Goal: Information Seeking & Learning: Learn about a topic

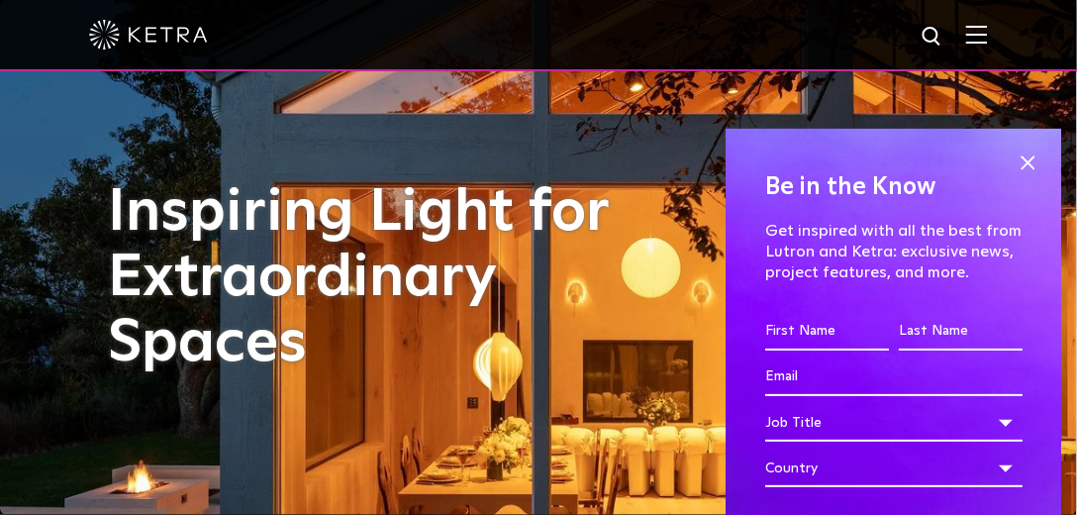
click at [999, 41] on div at bounding box center [538, 35] width 1077 height 71
click at [988, 42] on img at bounding box center [977, 34] width 22 height 19
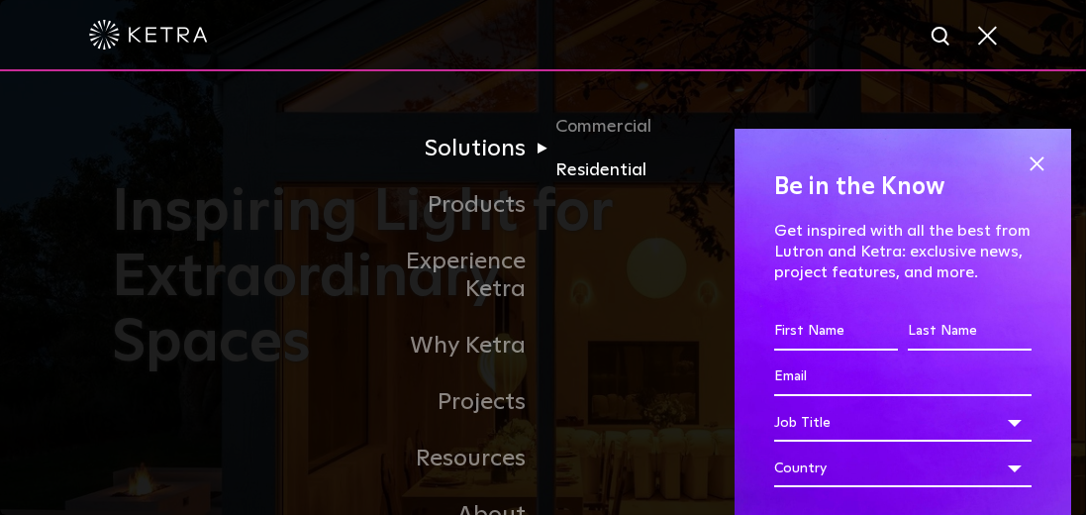
click at [594, 172] on link "Residential" at bounding box center [650, 170] width 190 height 29
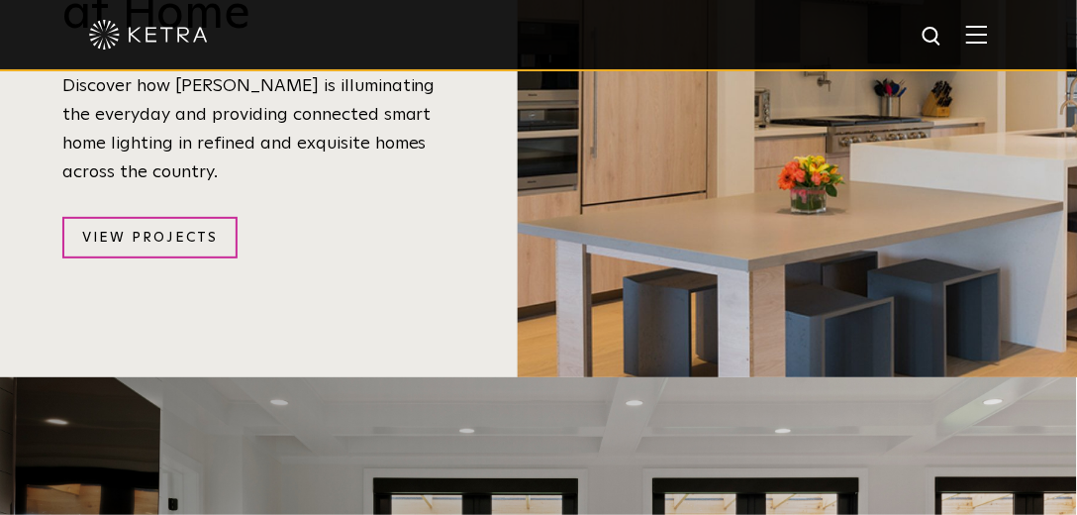
scroll to position [2093, 0]
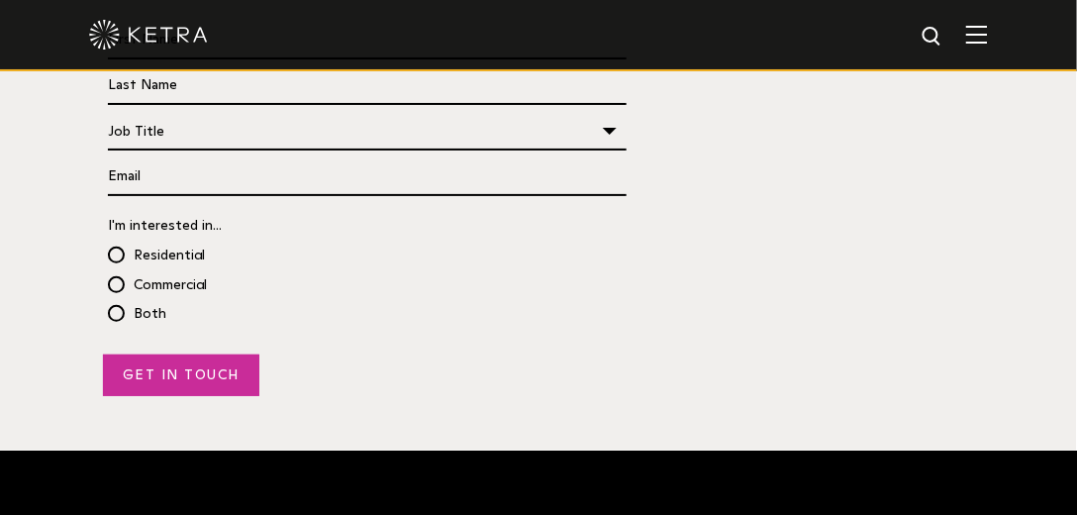
click at [191, 354] on input "Get in Touch" at bounding box center [181, 375] width 156 height 42
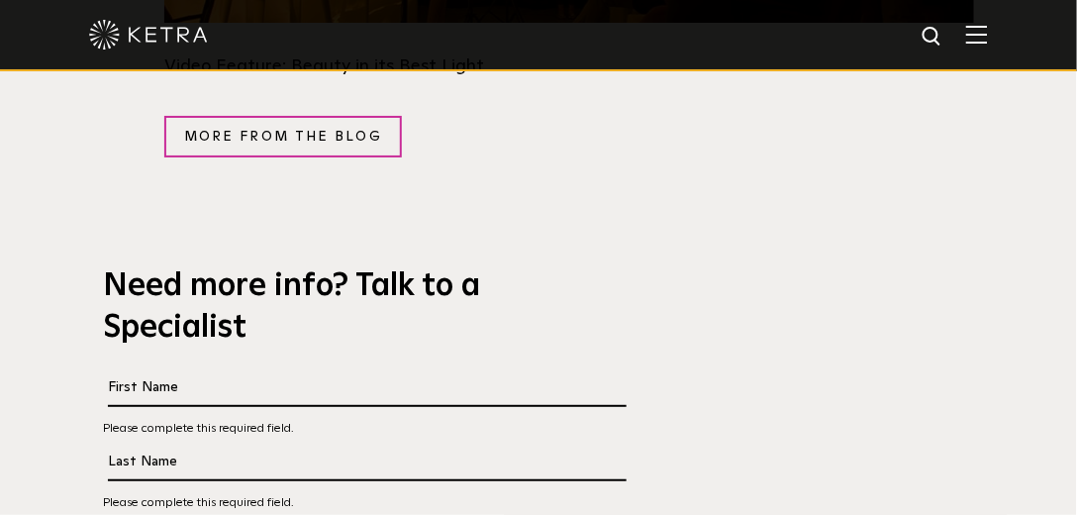
scroll to position [3649, 0]
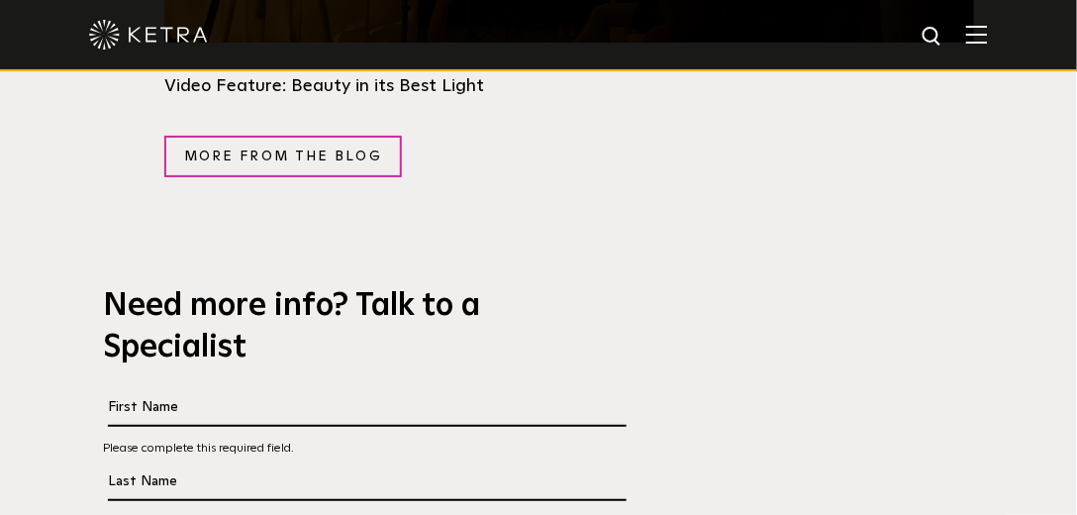
click at [269, 389] on input "First Name *" at bounding box center [367, 408] width 519 height 38
type input "Miles"
type input "[PERSON_NAME]"
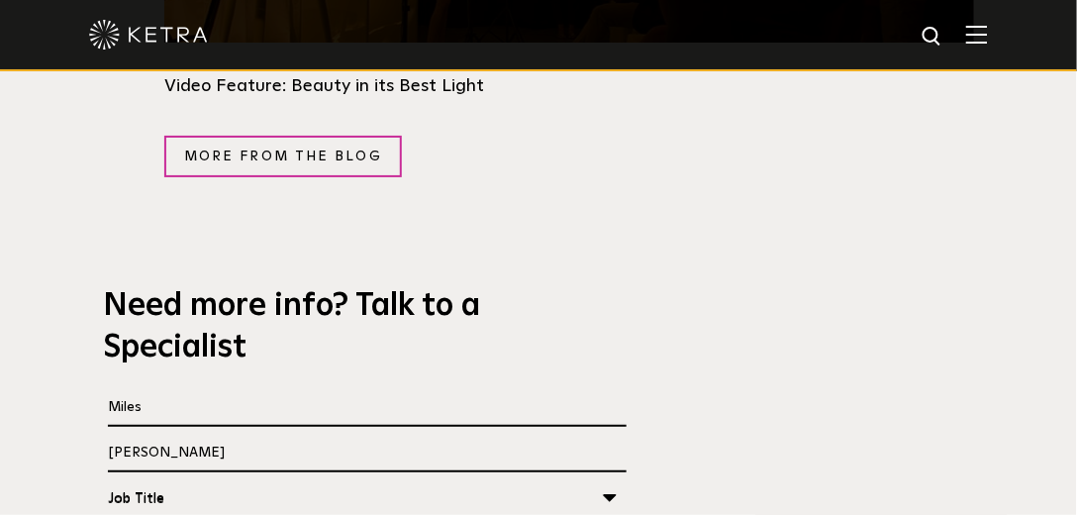
click at [170, 480] on div "Job Title" at bounding box center [367, 499] width 519 height 38
select select "Architect"
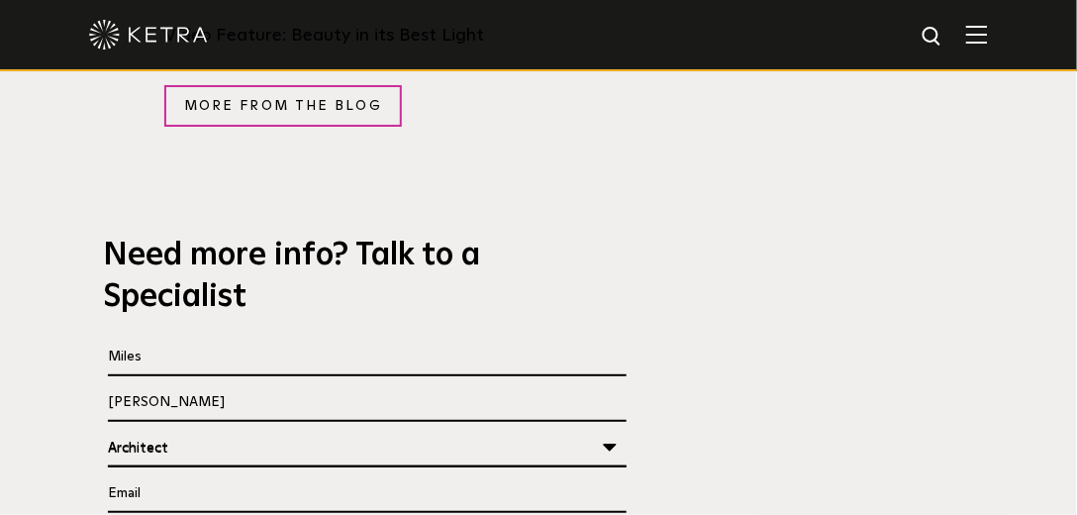
scroll to position [3762, 0]
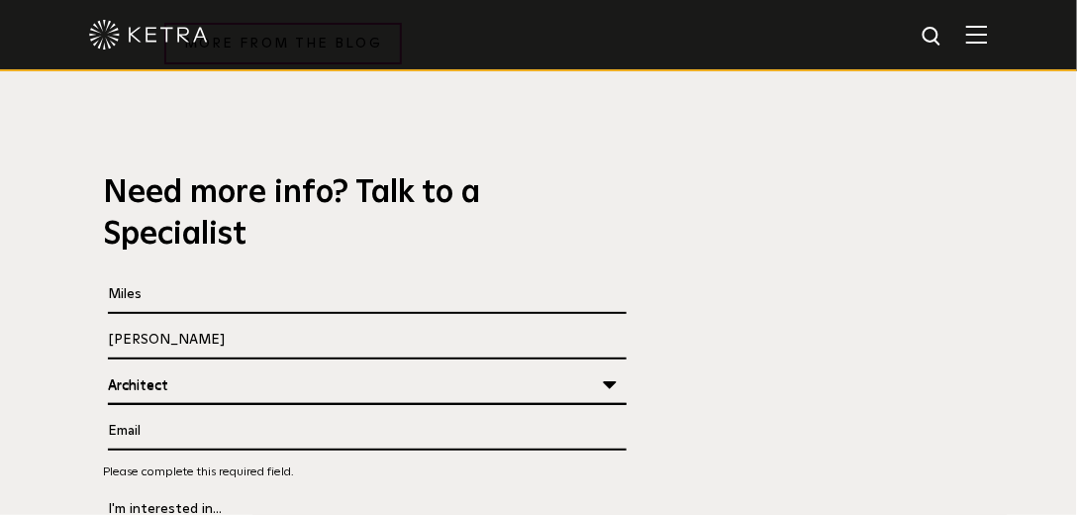
click at [184, 413] on input "Email *" at bounding box center [367, 432] width 519 height 38
type input "m"
type input "[EMAIL_ADDRESS][DOMAIN_NAME]"
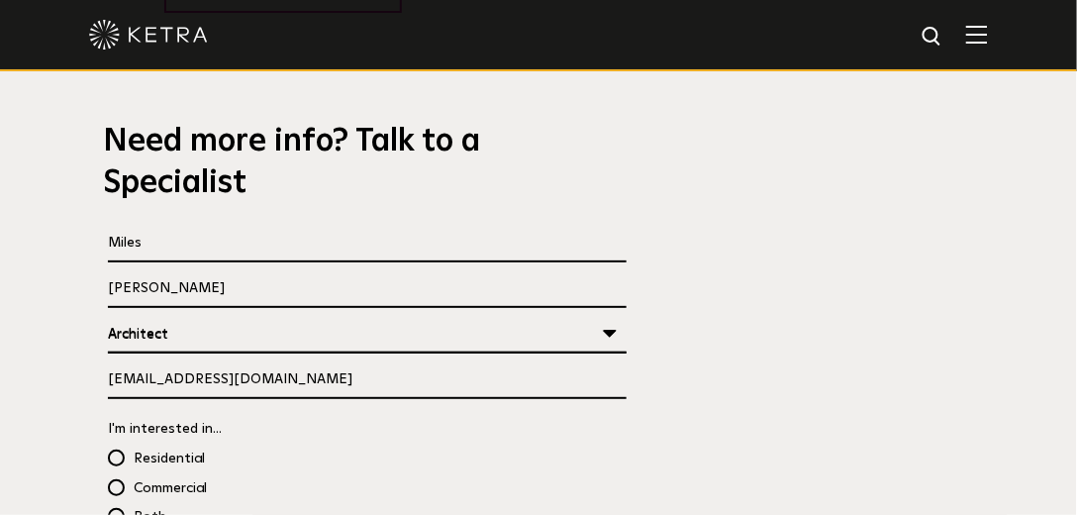
scroll to position [3875, 0]
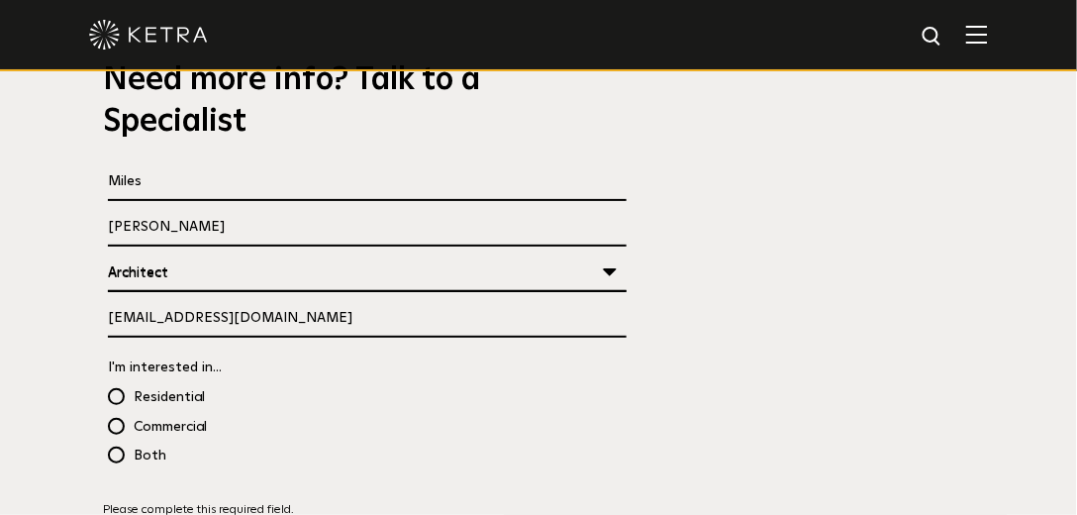
click at [117, 383] on span "Residential" at bounding box center [156, 397] width 97 height 29
click at [117, 382] on input "Residential" at bounding box center [646, 393] width 1077 height 22
radio input "true"
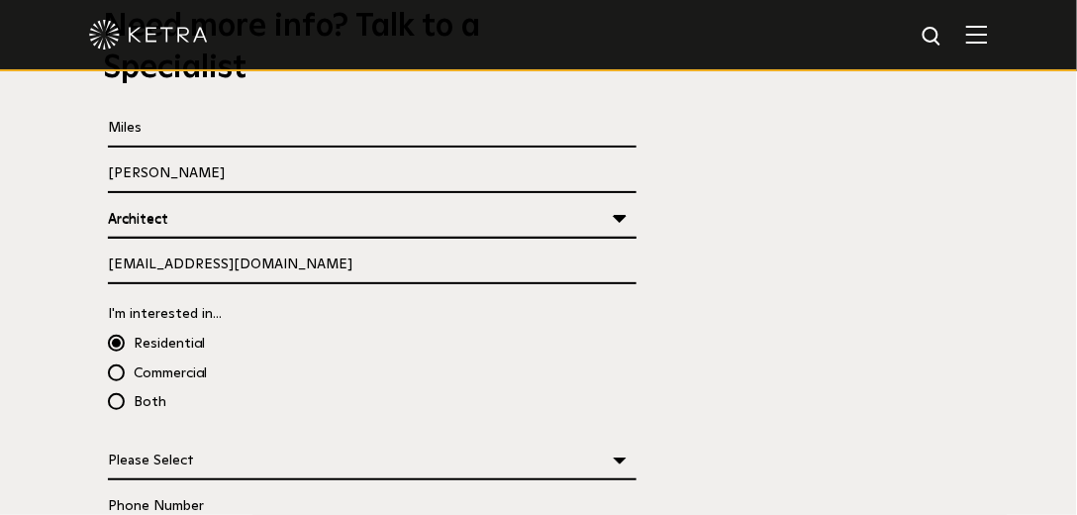
scroll to position [3988, 0]
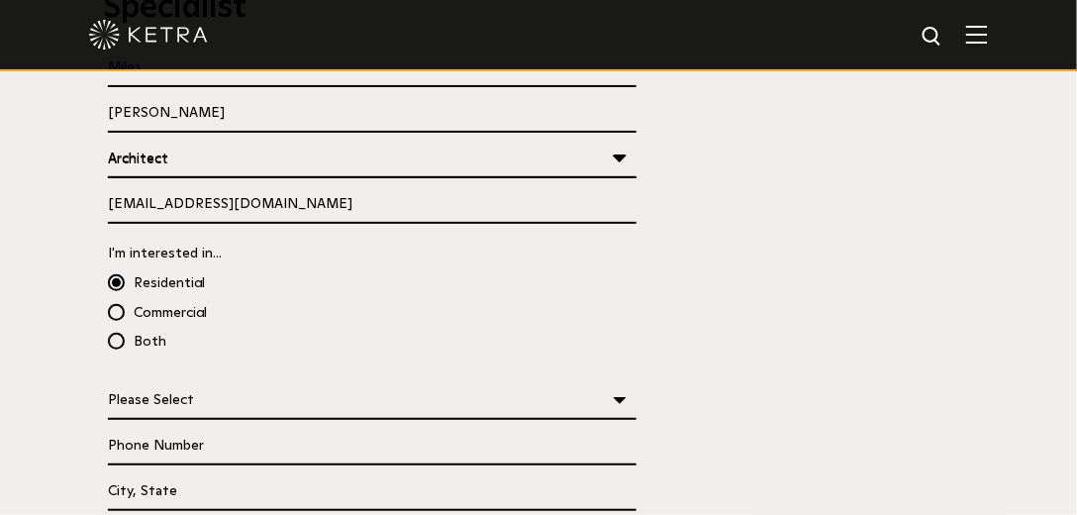
click at [237, 382] on select "Please Select Planning Design Construction" at bounding box center [372, 401] width 529 height 38
select select "Construction"
click at [108, 382] on select "Please Select Planning Design Construction" at bounding box center [372, 401] width 529 height 38
click at [171, 428] on input "Phone Number" at bounding box center [372, 447] width 529 height 38
click at [223, 428] on input "Phone Number" at bounding box center [372, 447] width 529 height 38
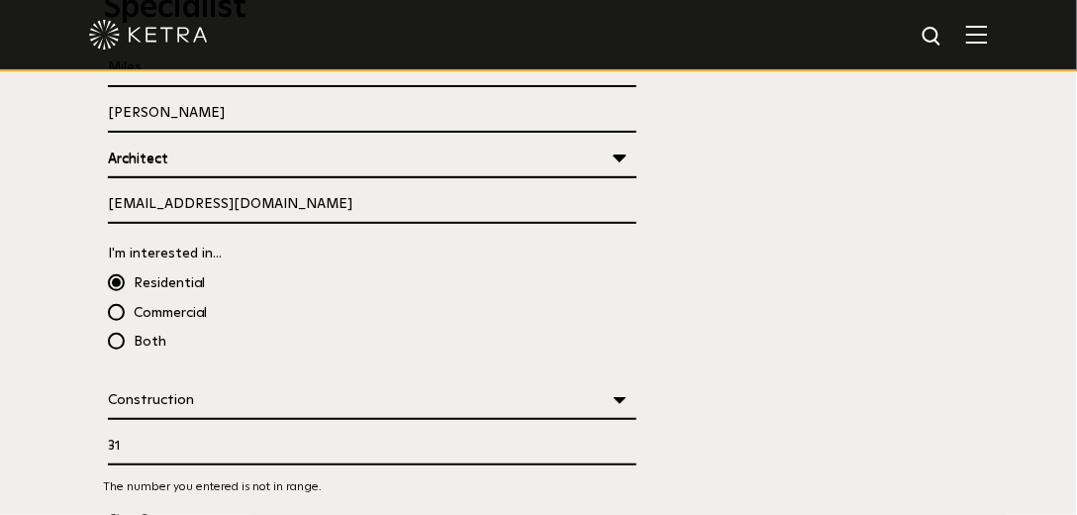
type input "3"
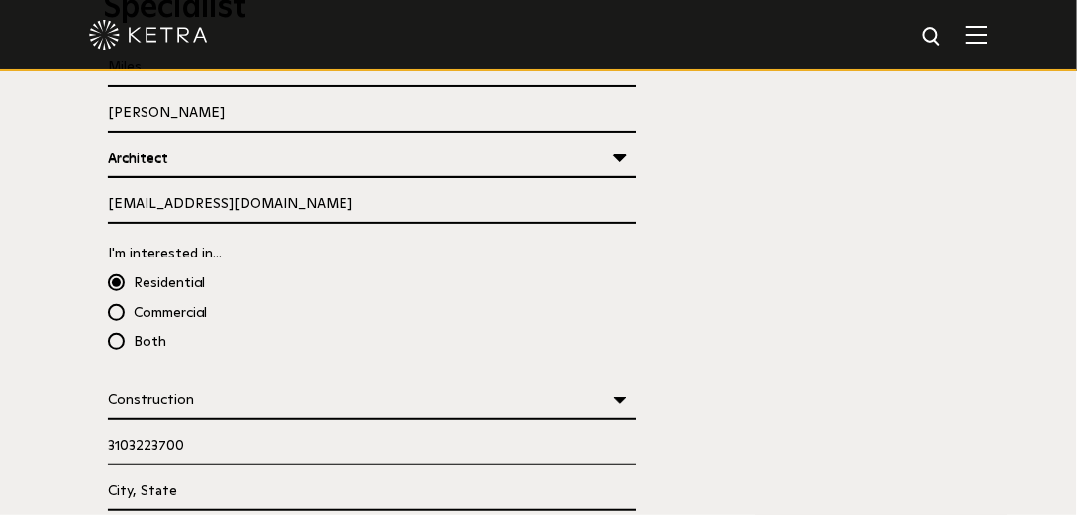
click at [234, 428] on input "3103223700" at bounding box center [372, 447] width 529 height 38
drag, startPoint x: 234, startPoint y: 266, endPoint x: 42, endPoint y: 258, distance: 192.2
click at [44, 258] on div "Get Illuminated Video Feature: Beauty in its Best Light More from the blog Need…" at bounding box center [538, 30] width 1077 height 1554
type input "3108266222"
click at [254, 473] on input "Project Location" at bounding box center [372, 492] width 529 height 38
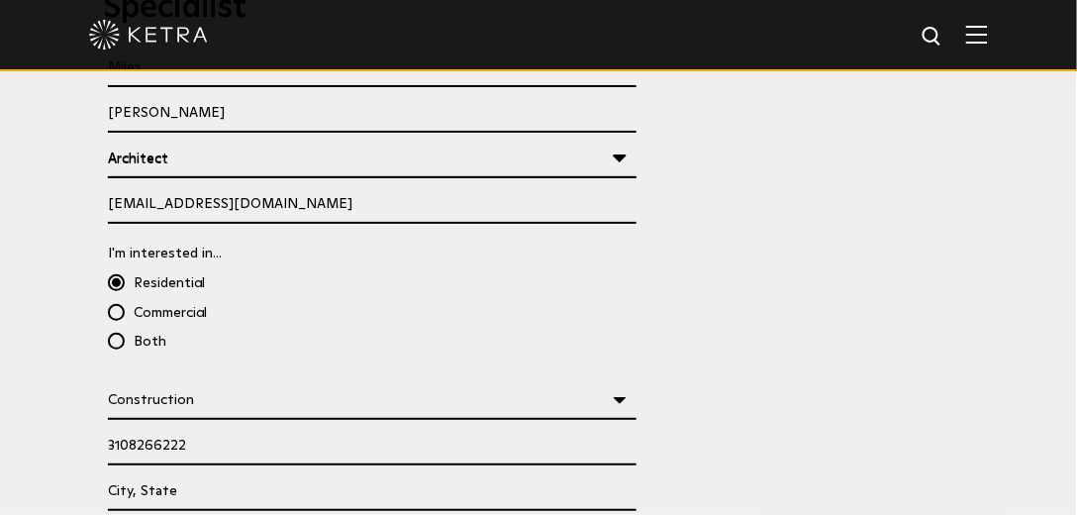
type input "O"
type input "Los Angeles, CA"
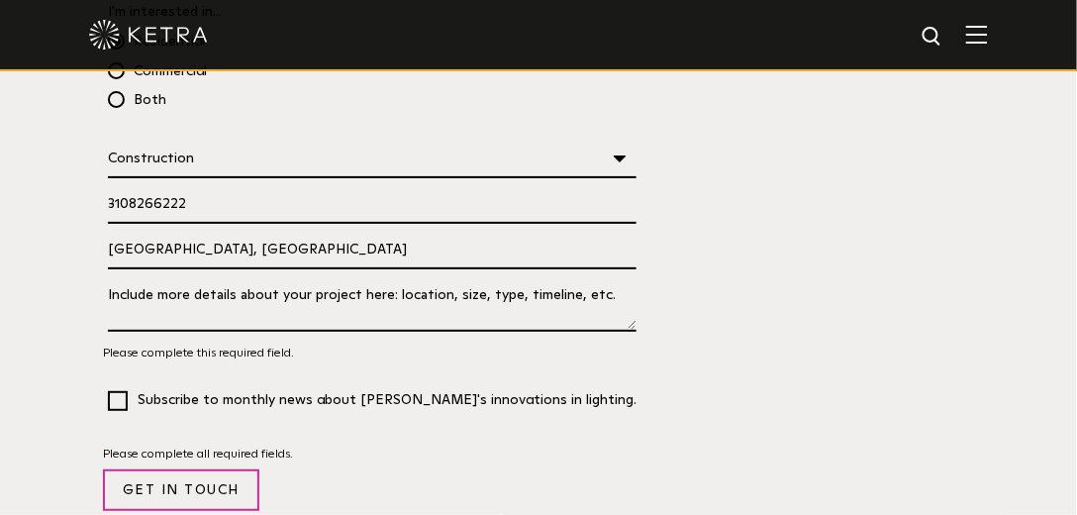
scroll to position [4158, 0]
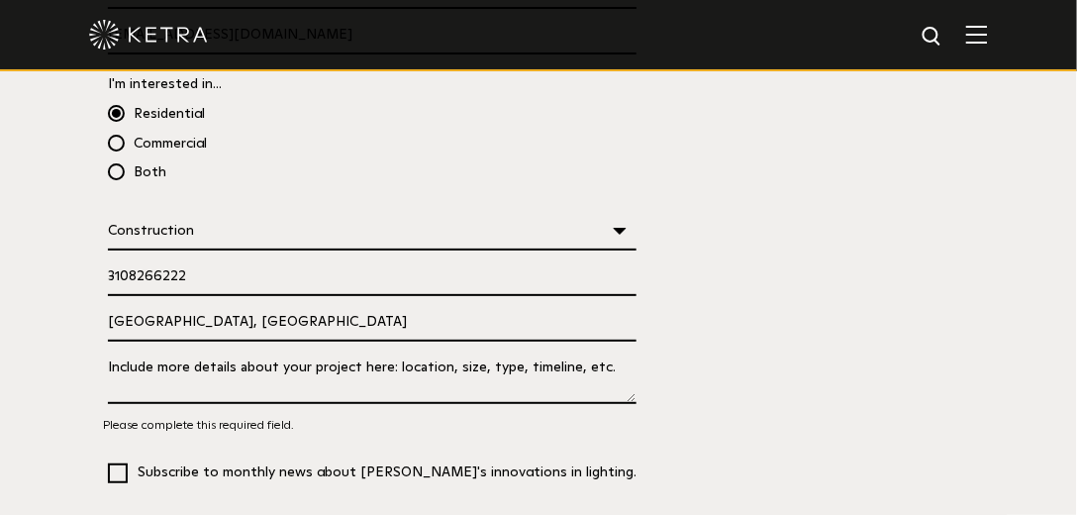
click at [127, 349] on textarea "Tell us About Your Project *" at bounding box center [372, 375] width 529 height 53
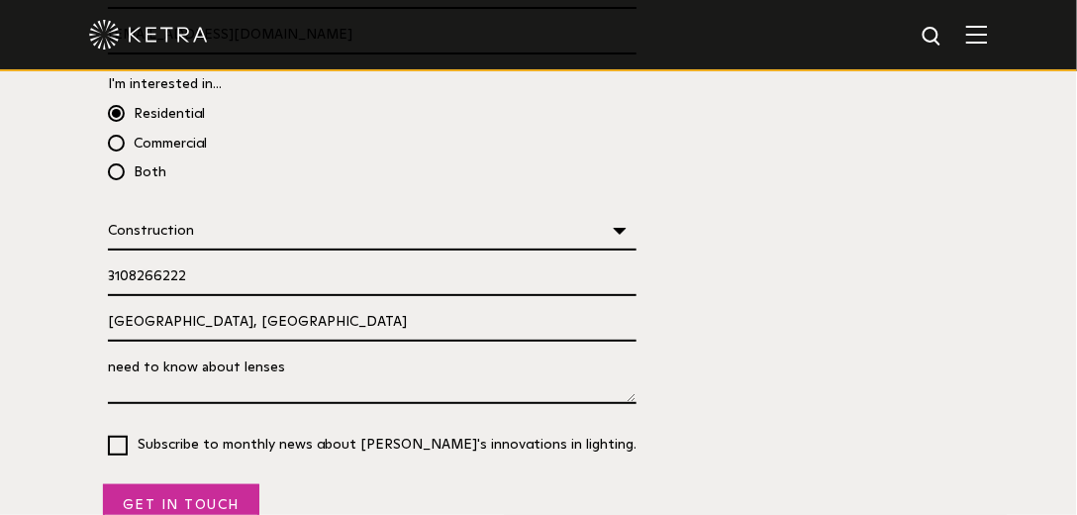
type textarea "need to know about lenses"
click at [174, 484] on input "Get in Touch" at bounding box center [181, 505] width 156 height 42
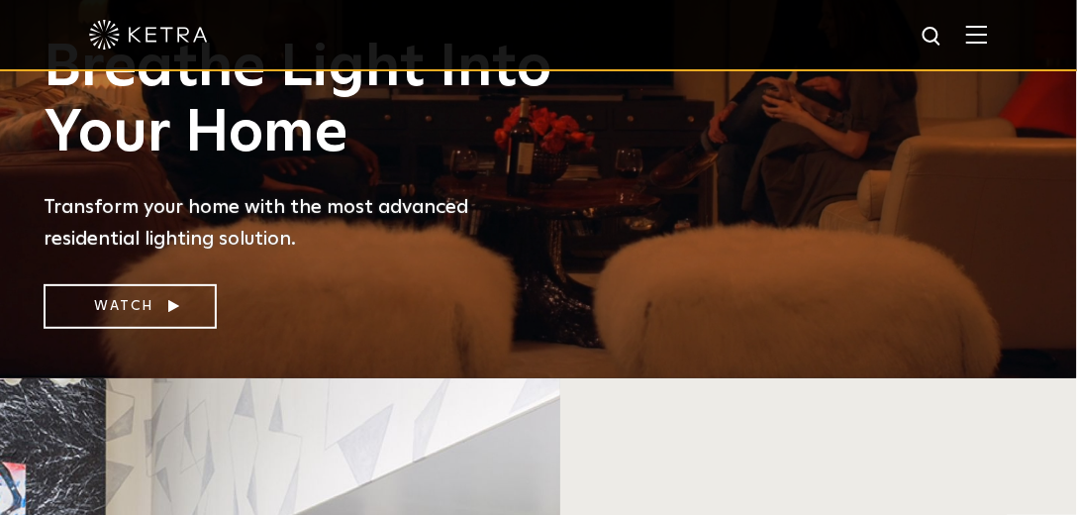
scroll to position [0, 0]
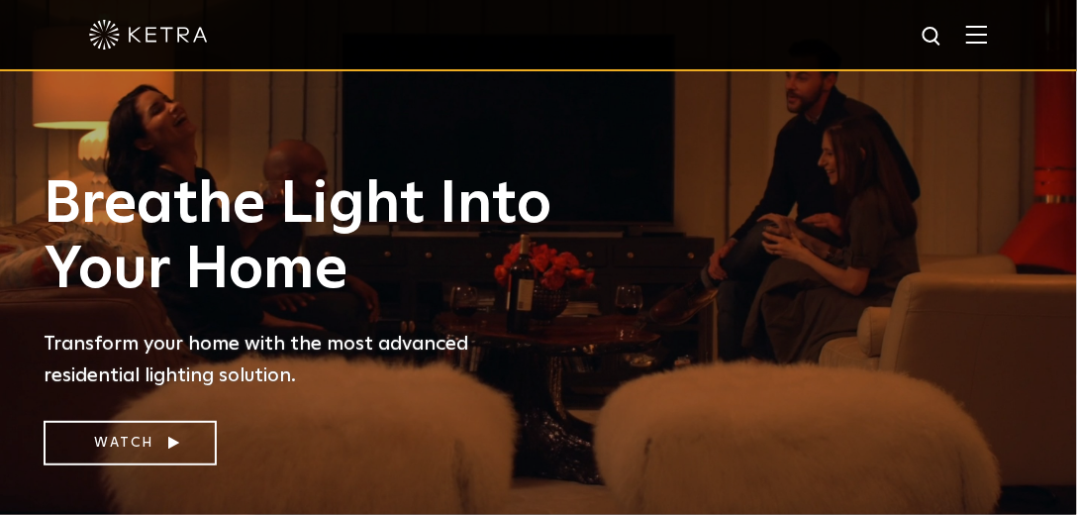
click at [976, 32] on img at bounding box center [977, 34] width 22 height 19
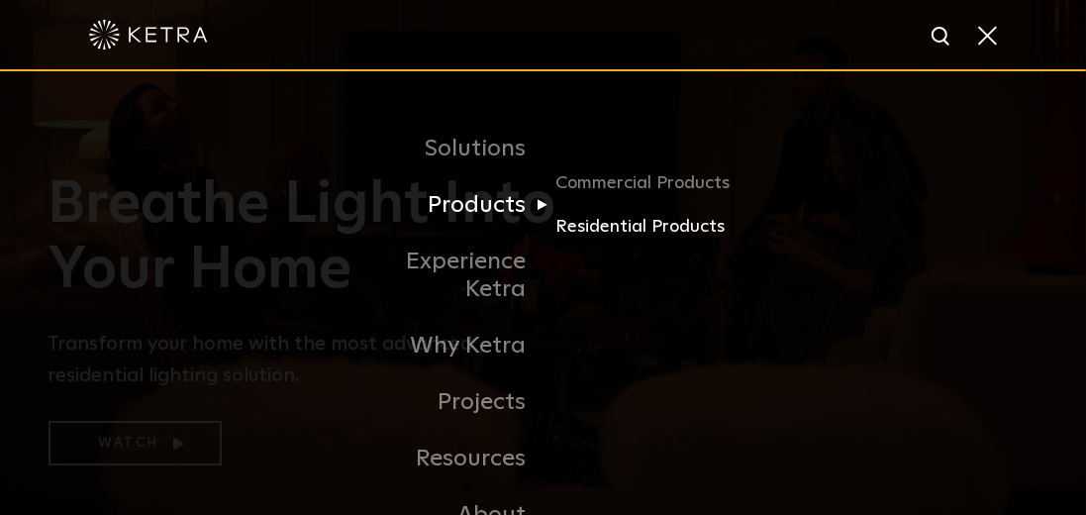
click at [585, 228] on link "Residential Products" at bounding box center [650, 227] width 190 height 29
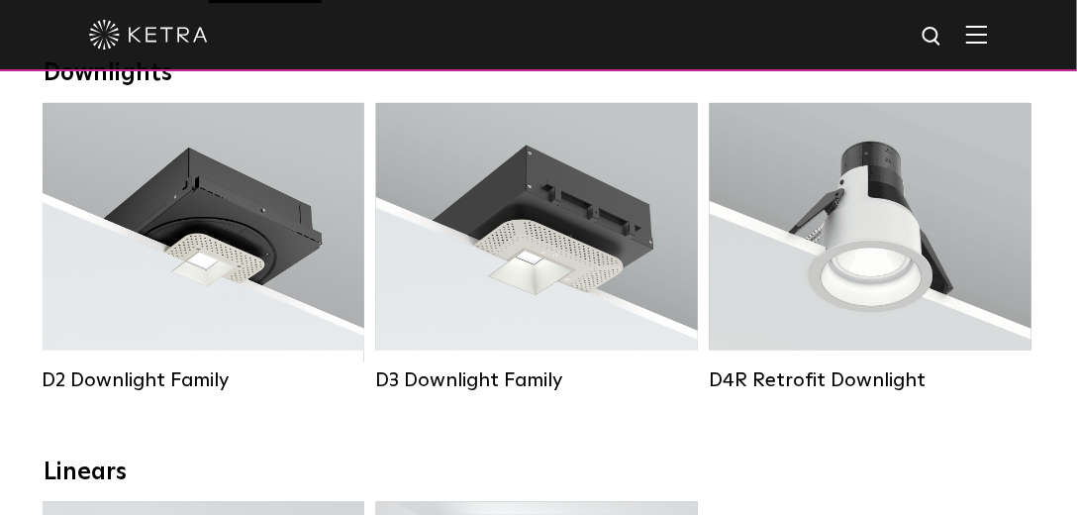
scroll to position [339, 0]
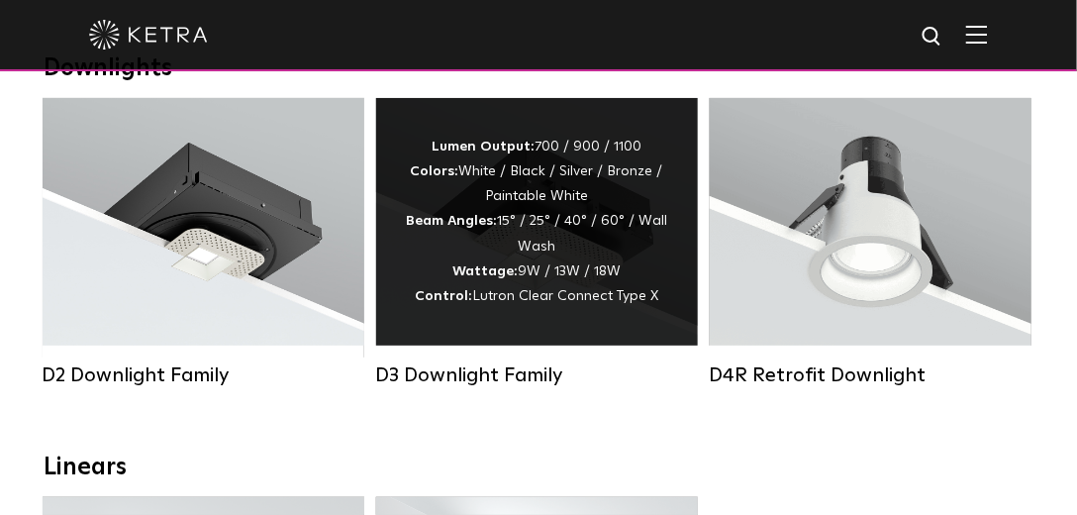
click at [474, 245] on div "Lumen Output: 700 / 900 / 1100 Colors: White / Black / Silver / Bronze / Painta…" at bounding box center [537, 222] width 262 height 174
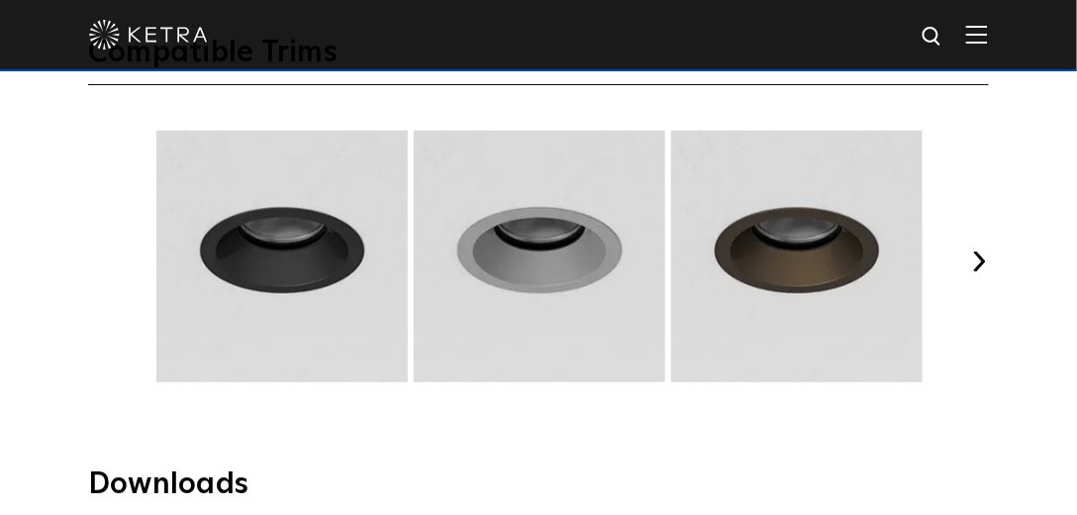
scroll to position [2473, 0]
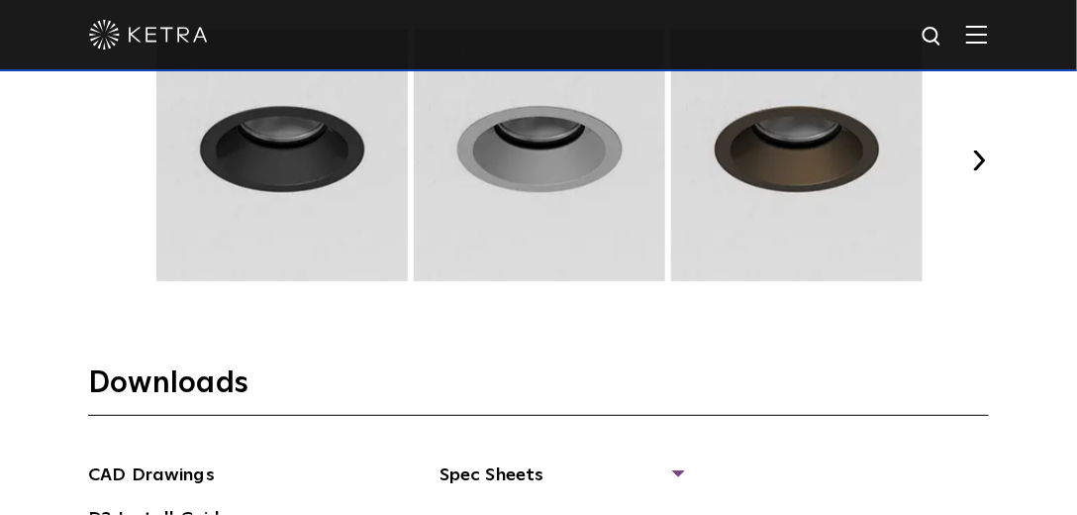
click at [980, 163] on button "Next" at bounding box center [979, 160] width 20 height 20
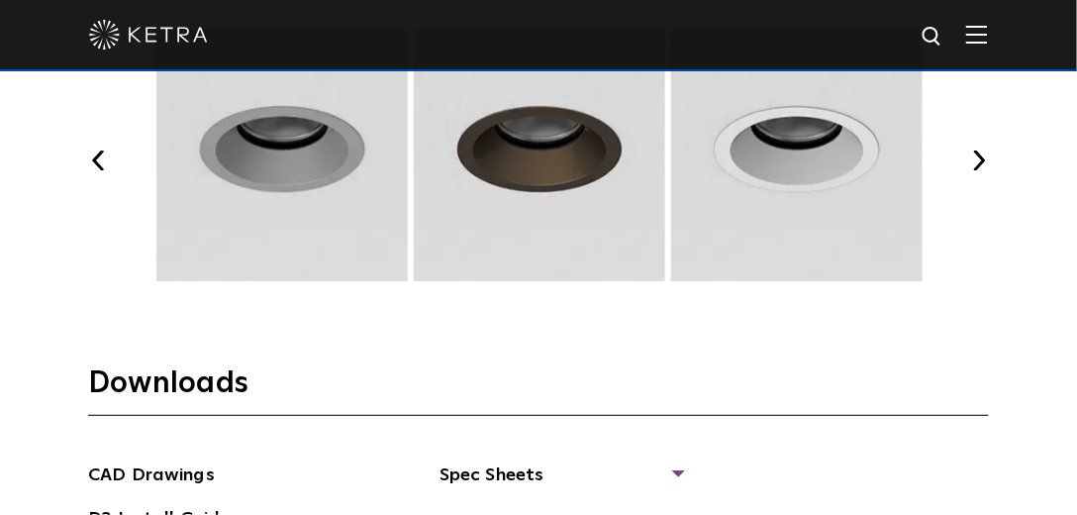
click at [980, 163] on button "Next" at bounding box center [979, 160] width 20 height 20
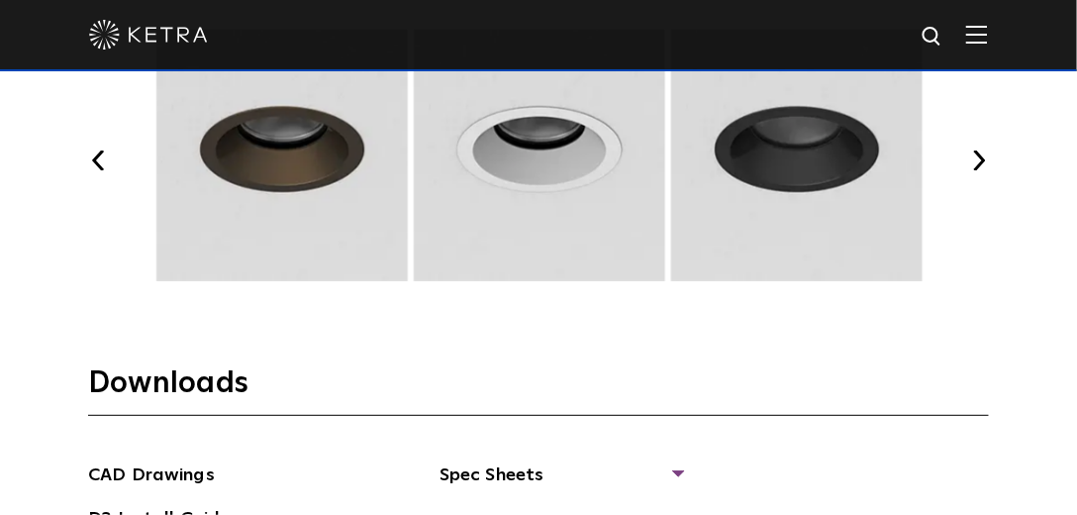
click at [980, 163] on button "Next" at bounding box center [979, 160] width 20 height 20
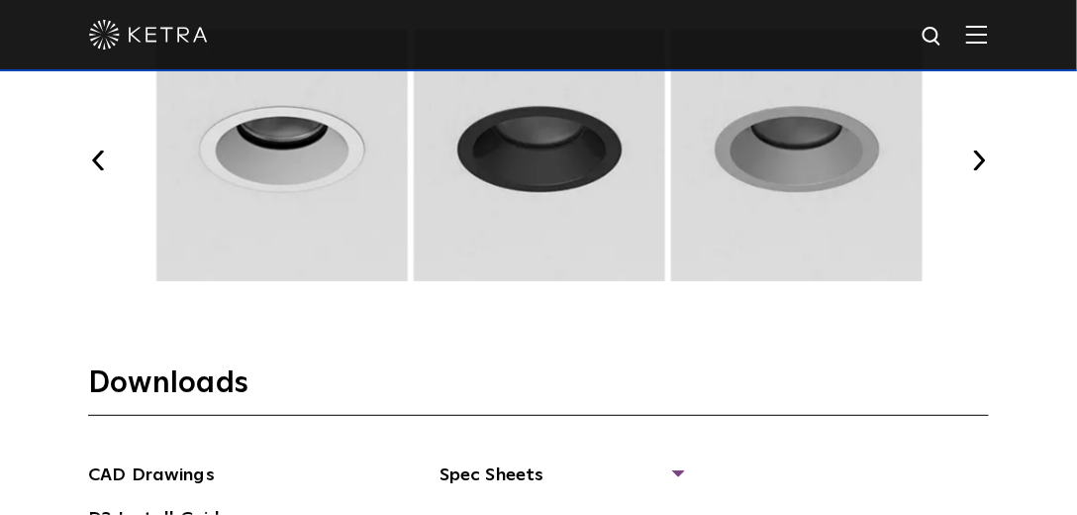
click at [976, 152] on button "Next" at bounding box center [979, 160] width 20 height 20
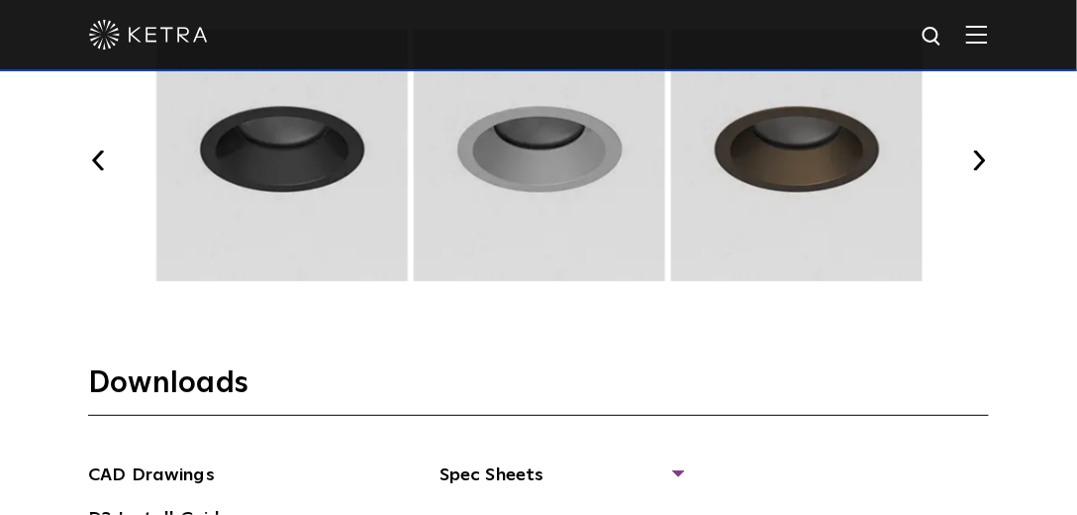
click at [973, 151] on button "Next" at bounding box center [979, 160] width 20 height 20
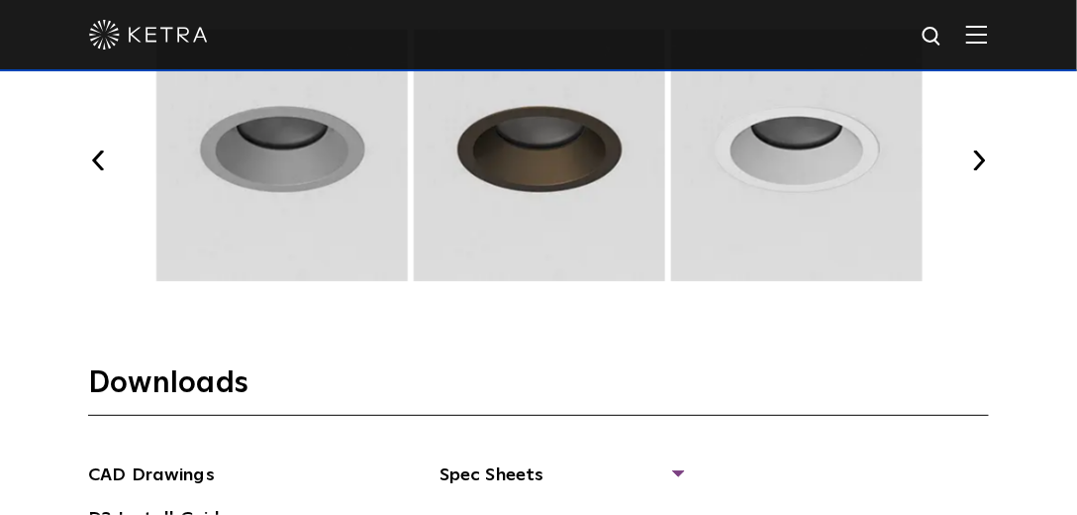
click at [976, 151] on button "Next" at bounding box center [979, 160] width 20 height 20
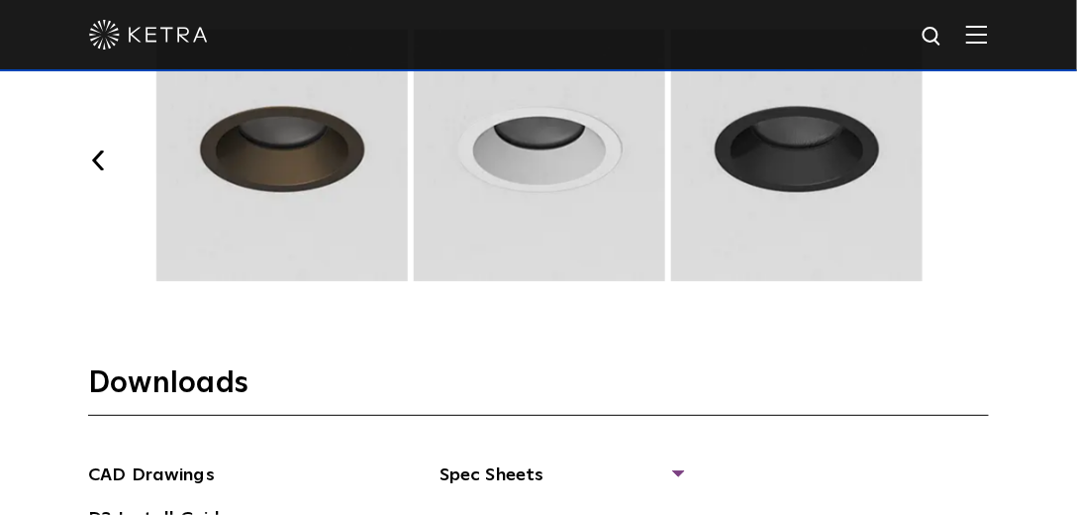
click at [976, 151] on button "Next" at bounding box center [979, 160] width 20 height 20
click at [981, 151] on button "Next" at bounding box center [979, 160] width 20 height 20
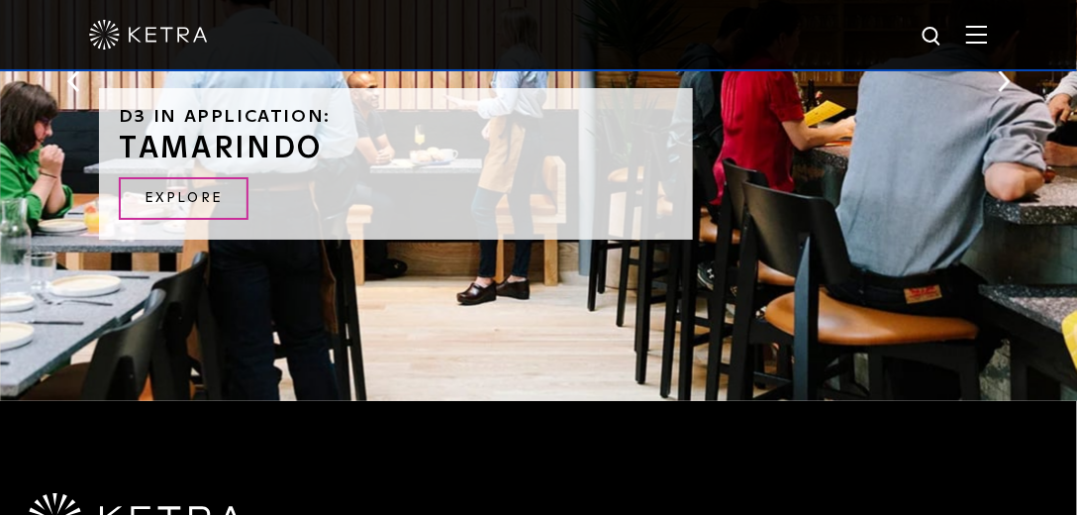
scroll to position [3661, 0]
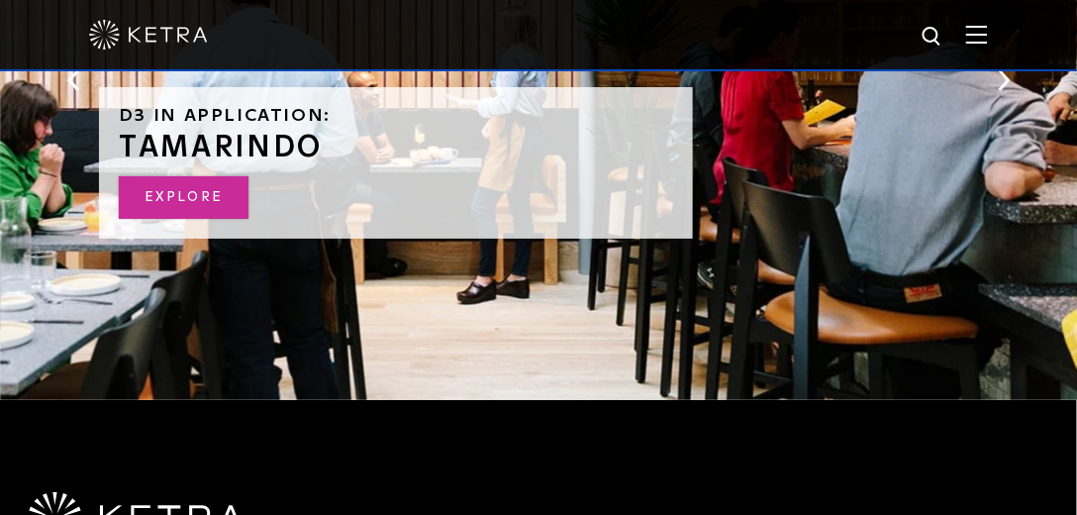
click at [188, 199] on link "Explore" at bounding box center [184, 197] width 130 height 43
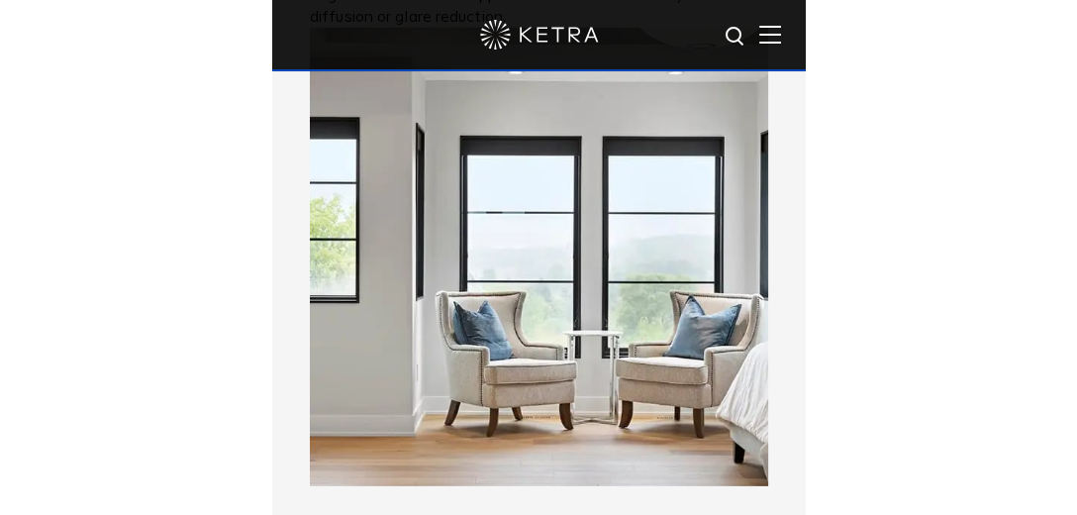
scroll to position [2816, 0]
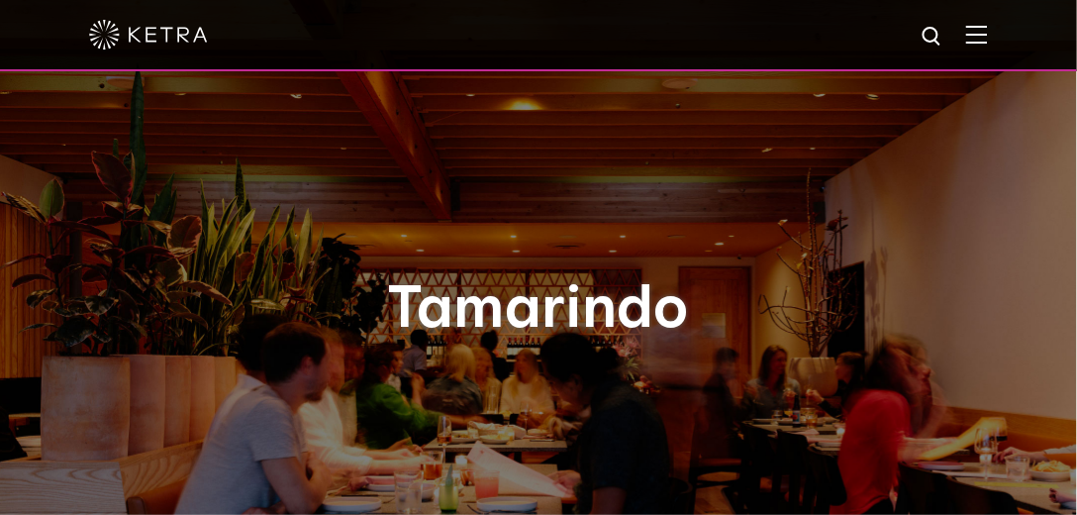
select select "Architect"
select select "Construction"
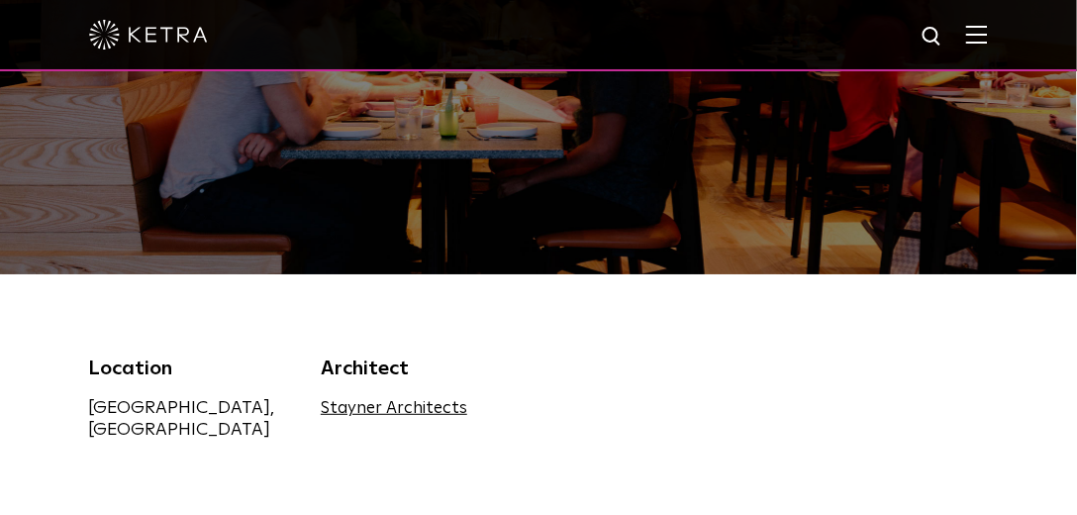
scroll to position [565, 0]
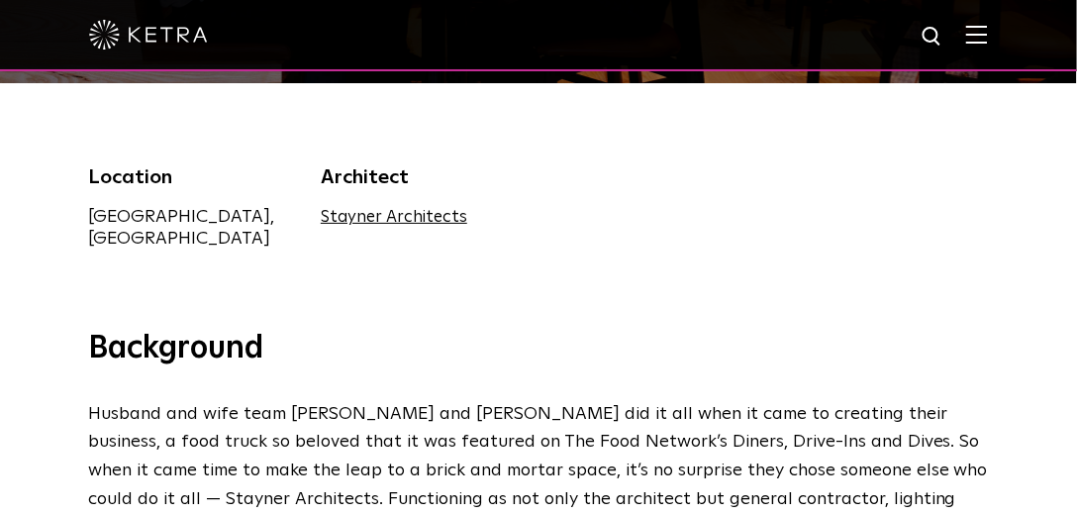
click at [410, 215] on link "Stayner Architects" at bounding box center [394, 217] width 147 height 17
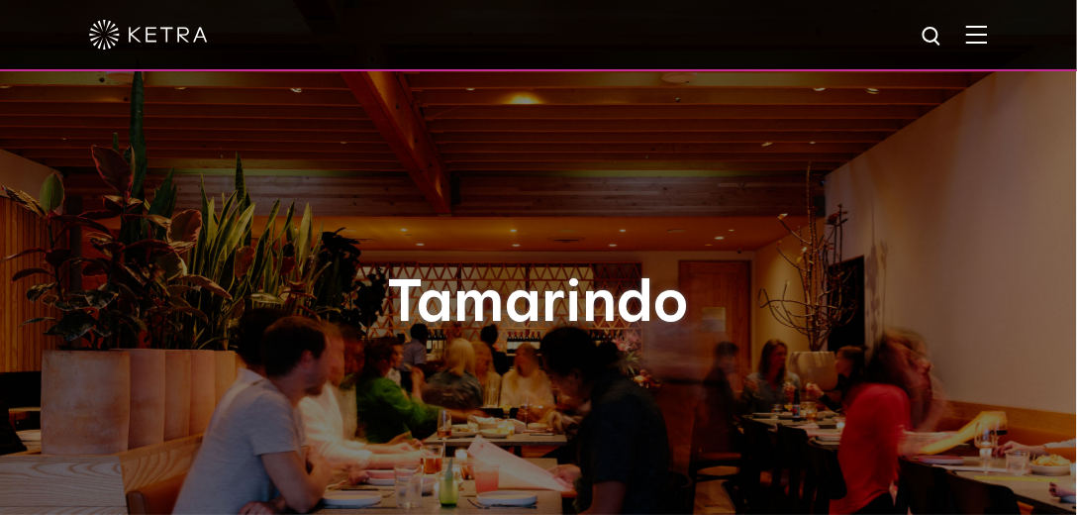
scroll to position [0, 0]
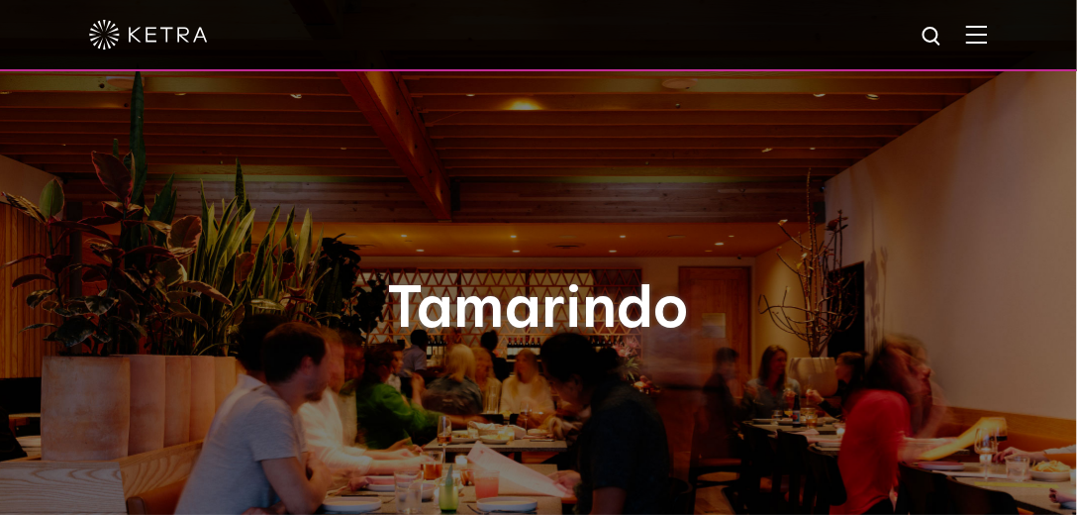
click at [165, 36] on img at bounding box center [148, 35] width 119 height 30
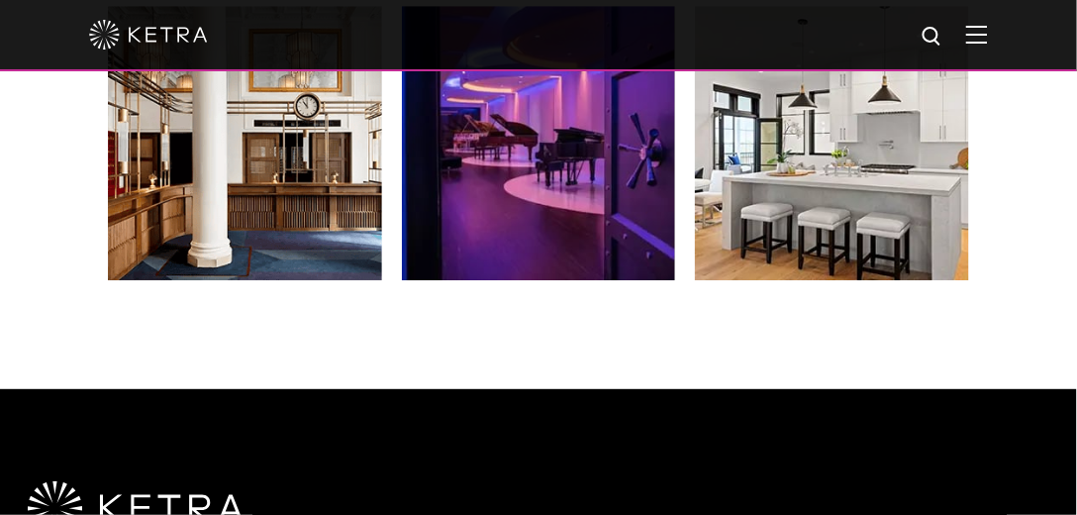
scroll to position [3110, 0]
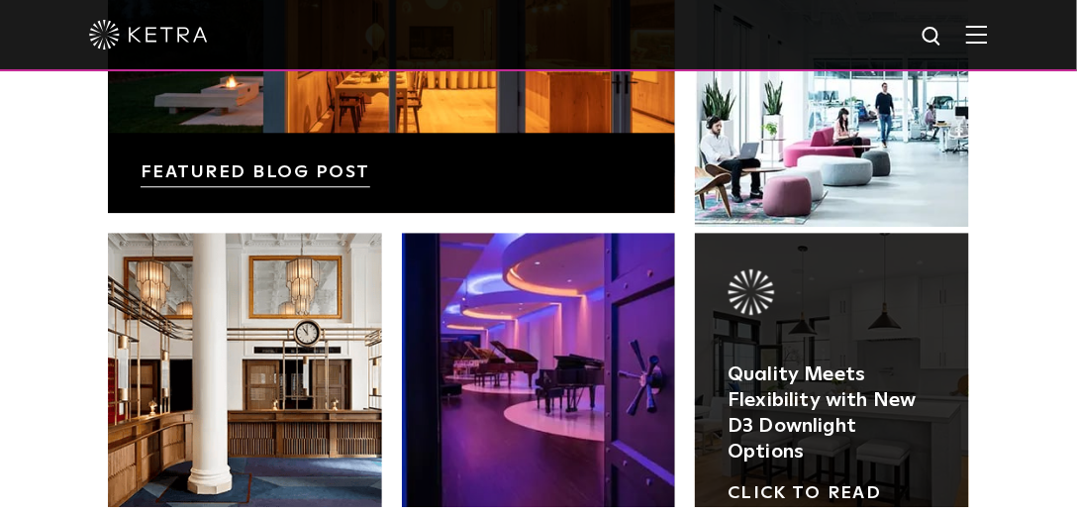
click at [795, 249] on link at bounding box center [832, 370] width 274 height 274
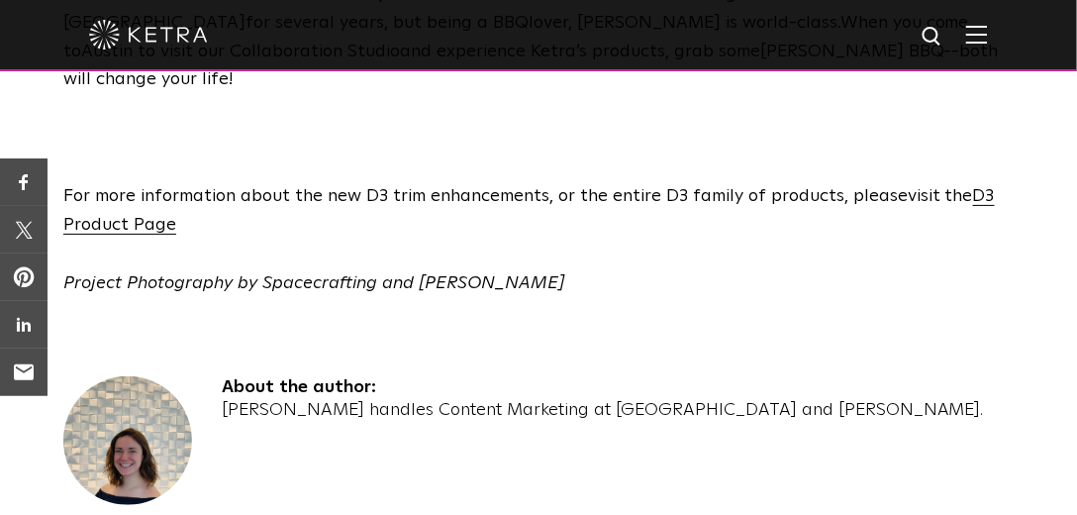
scroll to position [3846, 0]
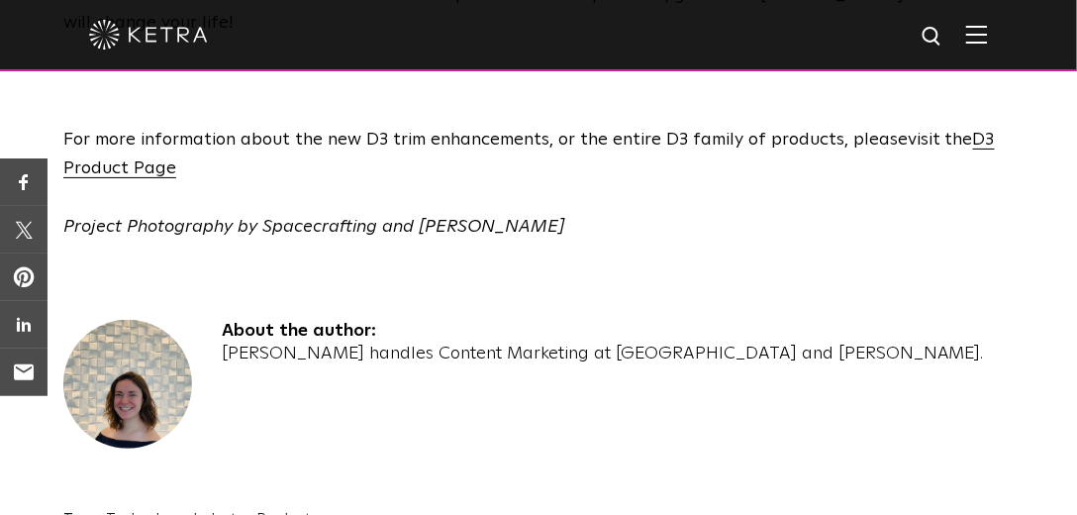
click at [157, 320] on img at bounding box center [127, 384] width 129 height 129
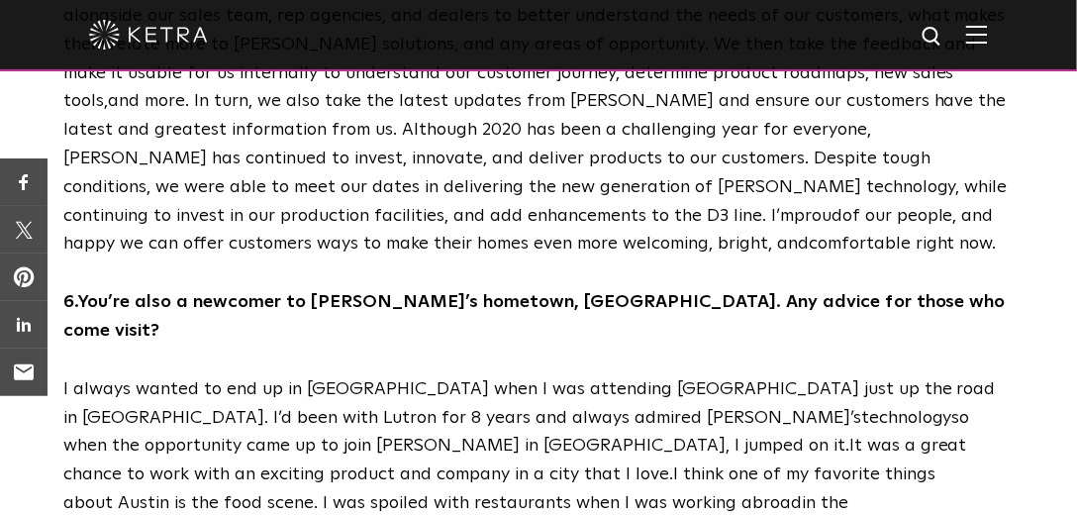
scroll to position [2772, 0]
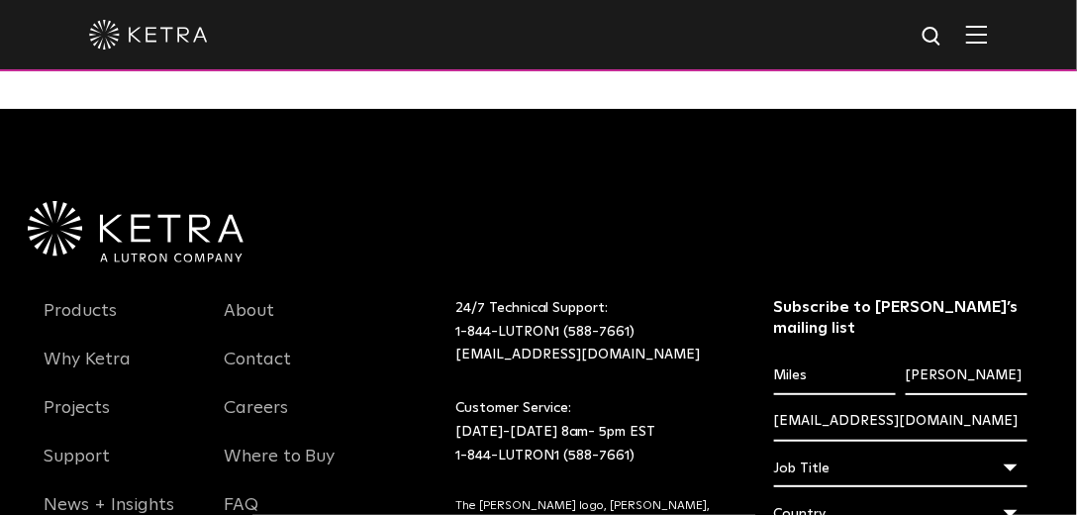
scroll to position [3620, 0]
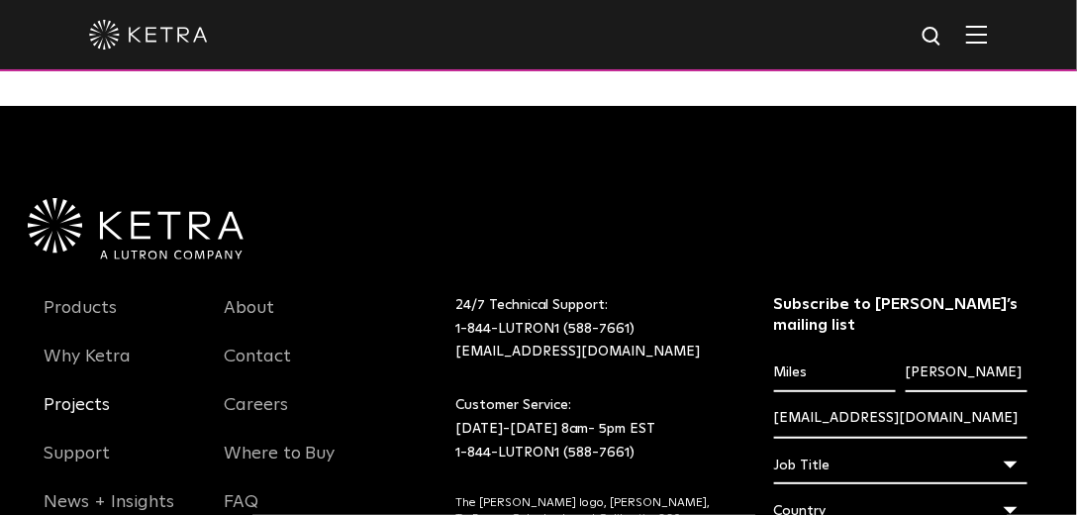
click at [84, 394] on link "Projects" at bounding box center [77, 417] width 66 height 46
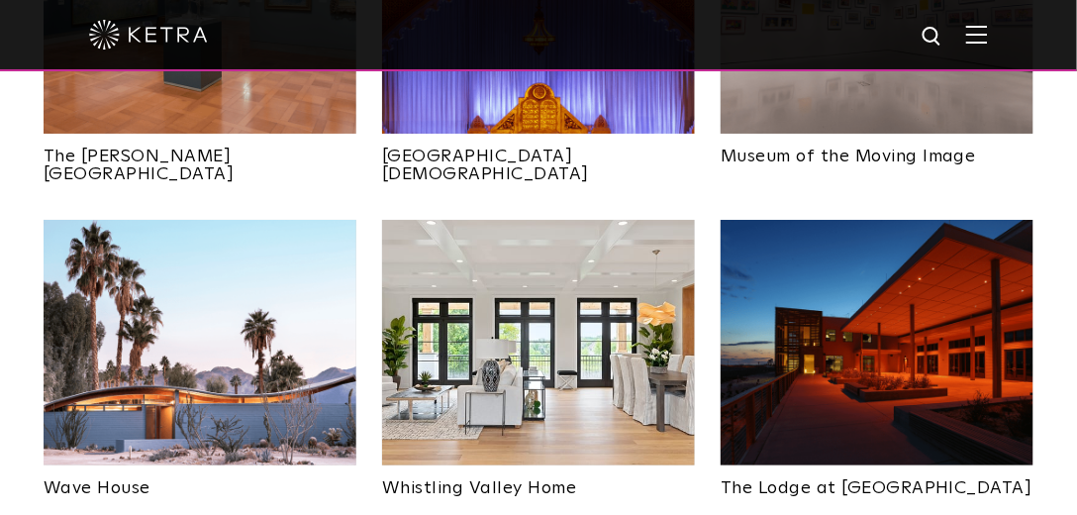
scroll to position [2658, 0]
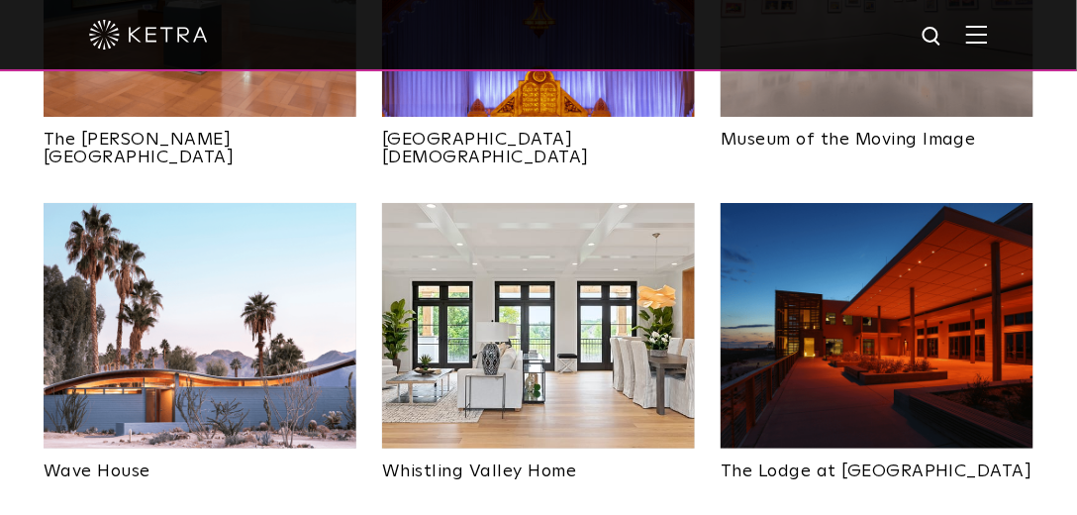
click at [195, 311] on img at bounding box center [200, 325] width 313 height 245
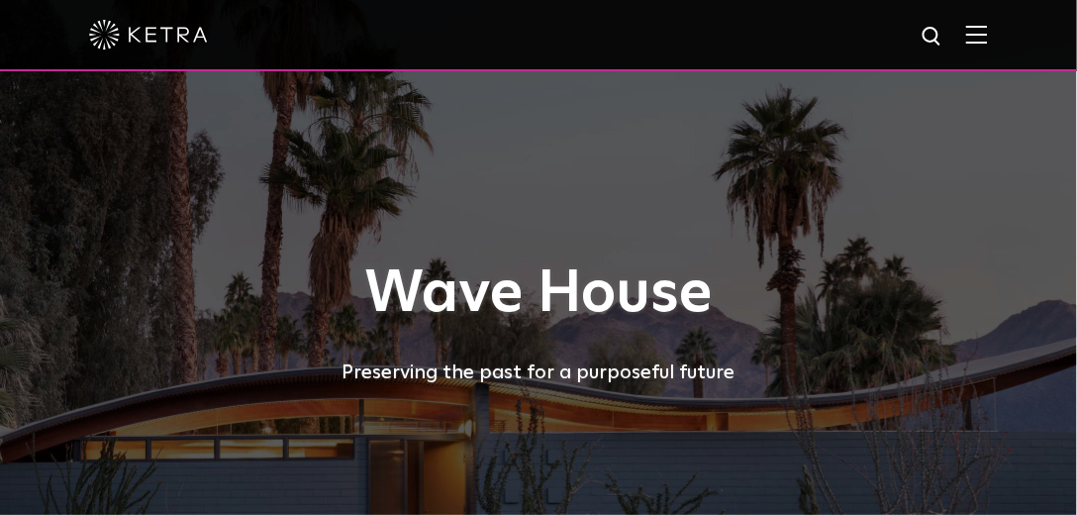
select select "Architect"
select select "Construction"
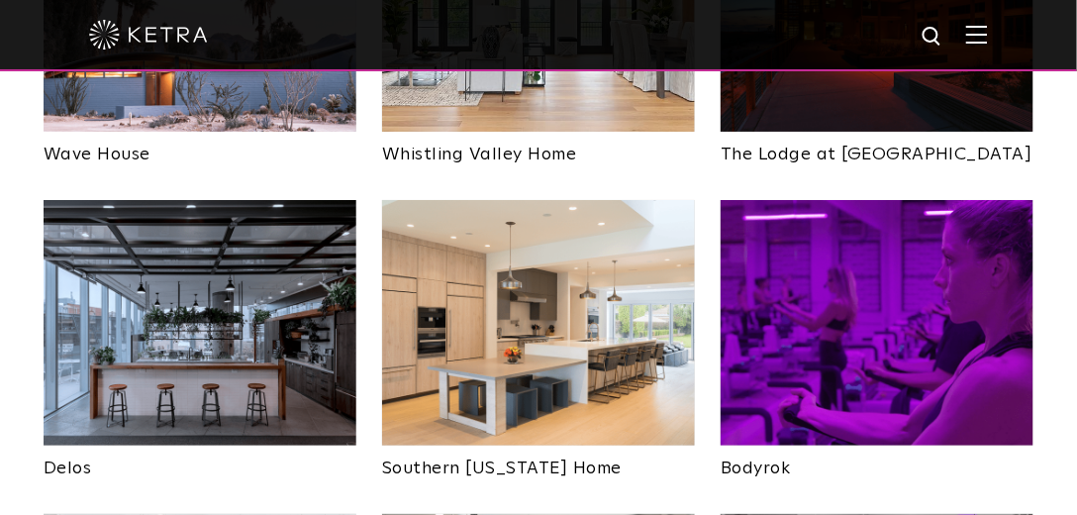
scroll to position [2975, 0]
click at [988, 35] on img at bounding box center [977, 34] width 22 height 19
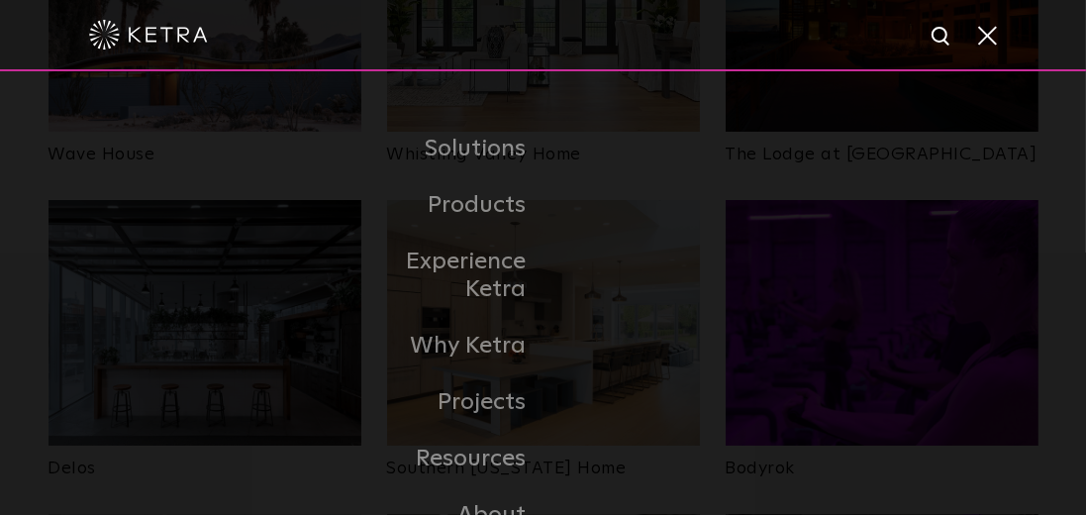
click at [992, 43] on span at bounding box center [986, 35] width 22 height 20
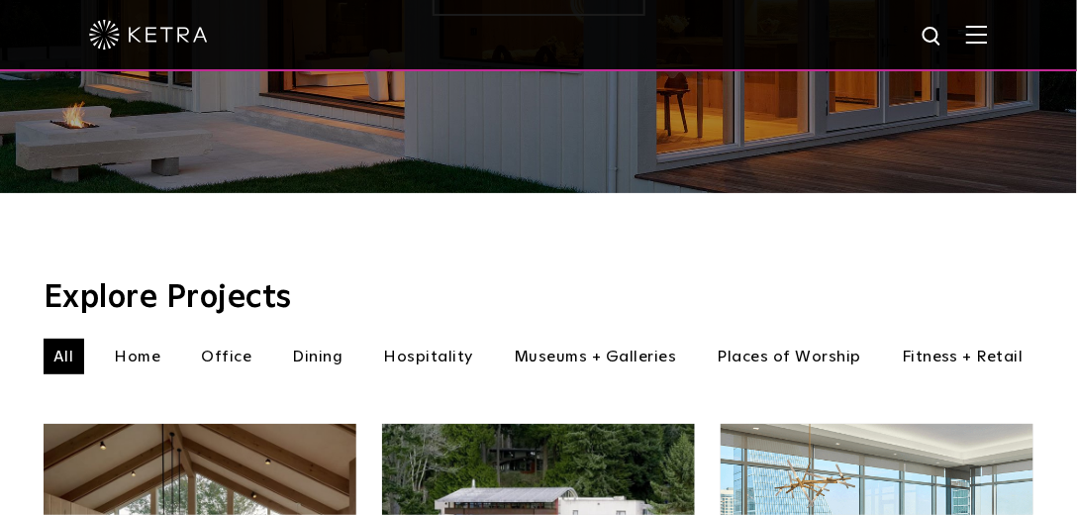
scroll to position [0, 0]
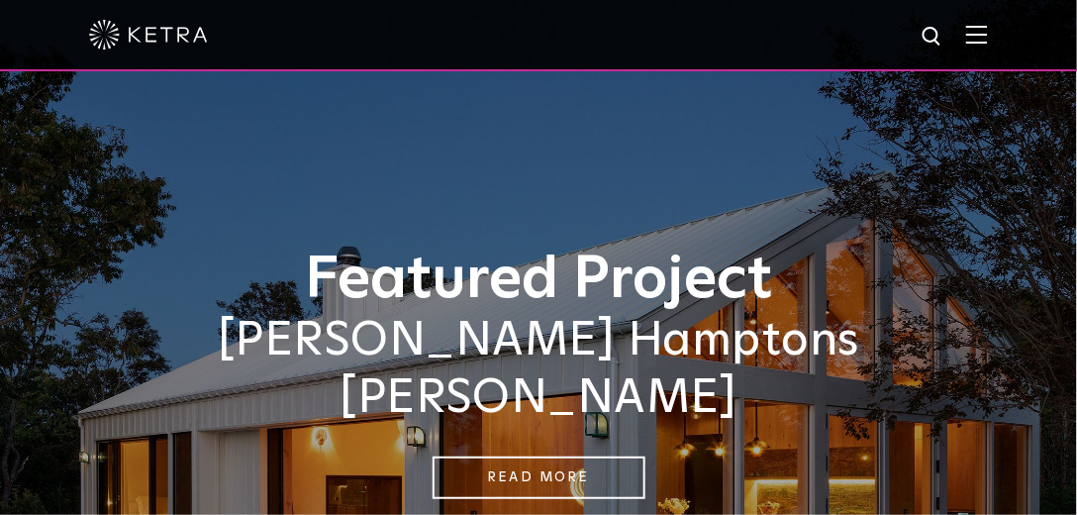
click at [996, 32] on div at bounding box center [538, 35] width 1077 height 71
click at [369, 25] on div at bounding box center [538, 34] width 899 height 69
click at [981, 36] on img at bounding box center [977, 34] width 22 height 19
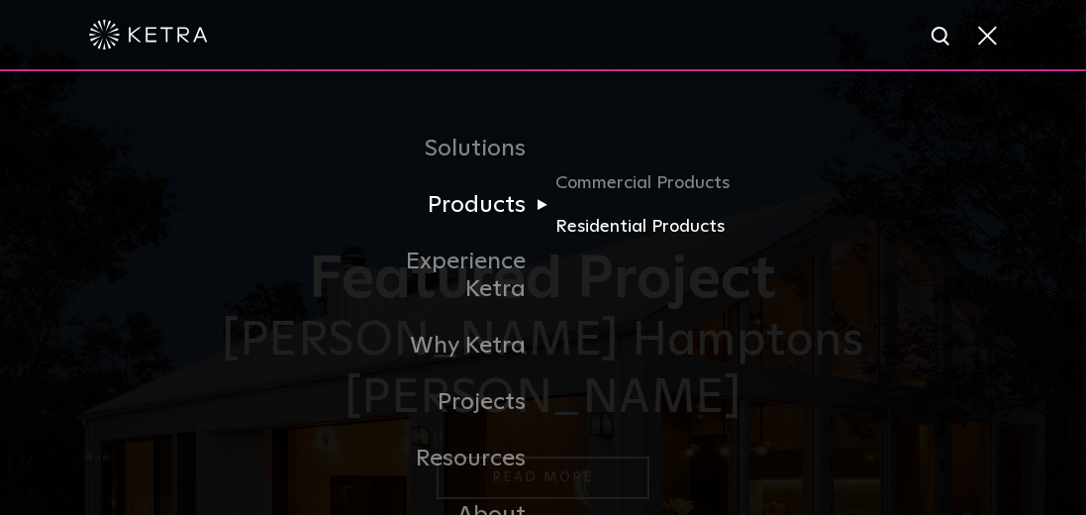
click at [639, 227] on link "Residential Products" at bounding box center [650, 227] width 190 height 29
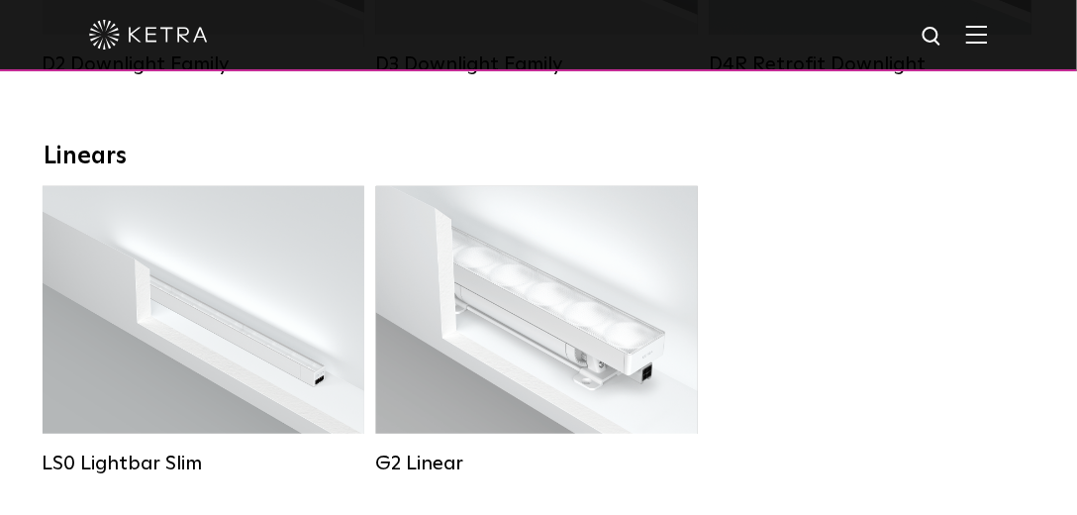
scroll to position [396, 0]
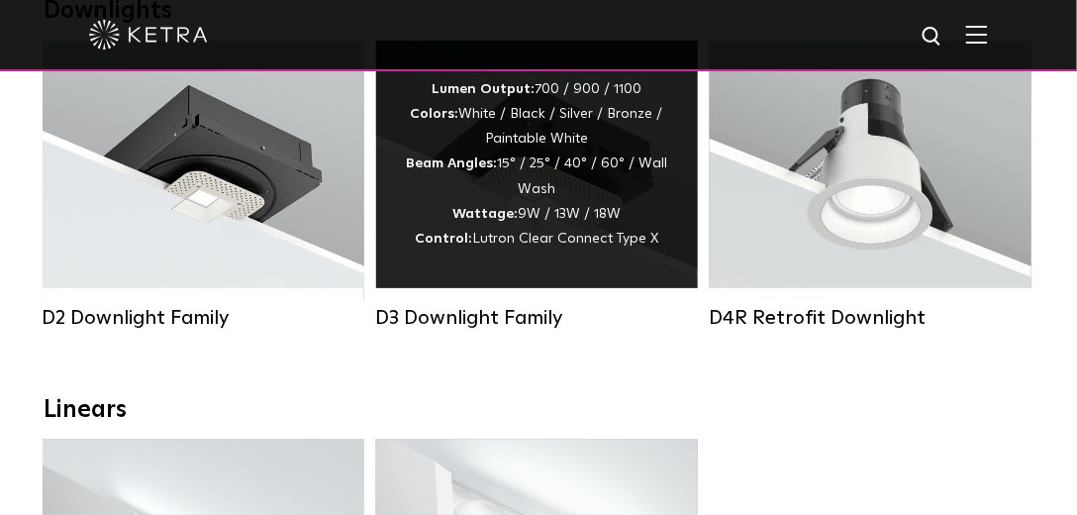
click at [539, 274] on div "Lumen Output: 700 / 900 / 1100 Colors: White / Black / Silver / Bronze / Painta…" at bounding box center [537, 164] width 322 height 247
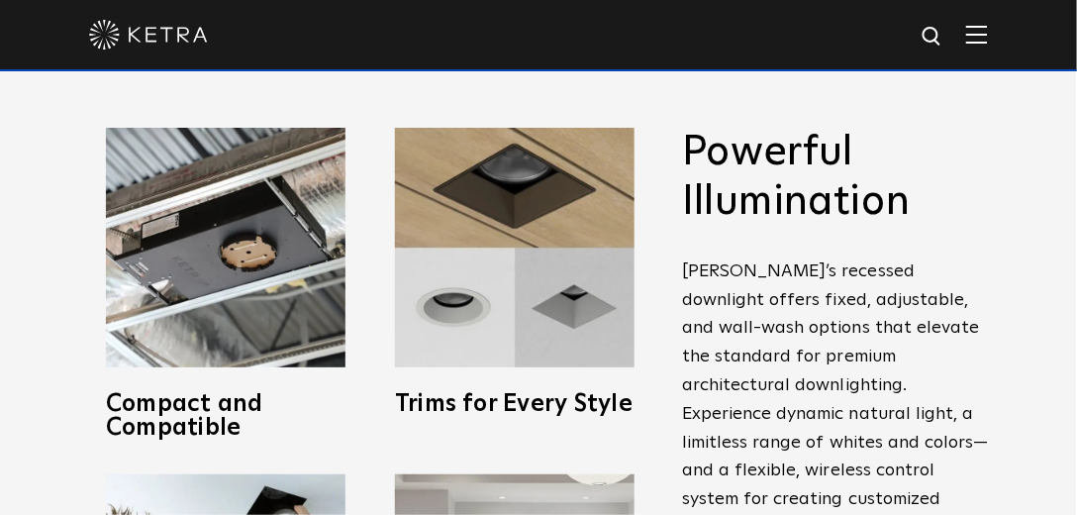
scroll to position [565, 0]
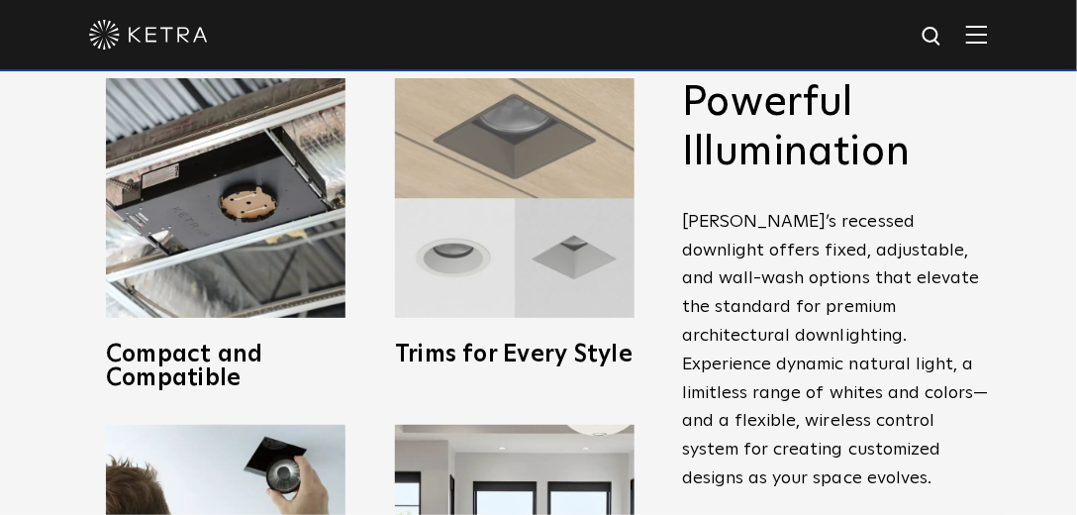
click at [503, 240] on img at bounding box center [515, 198] width 240 height 240
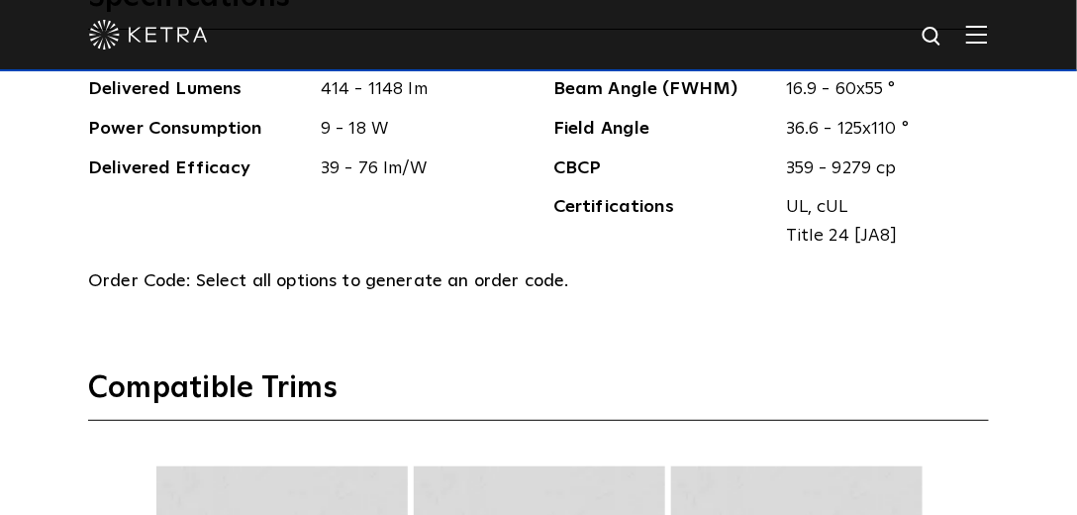
scroll to position [2318, 0]
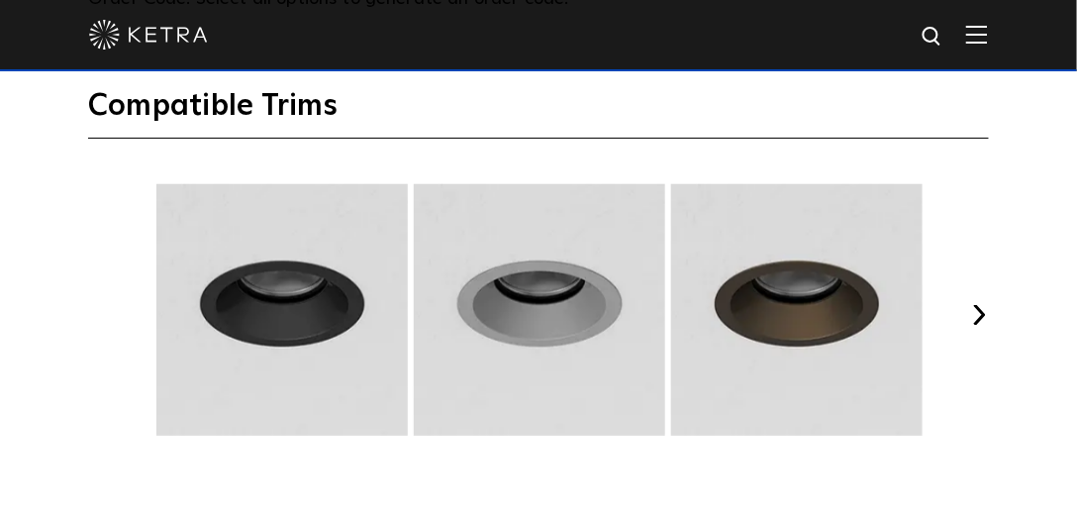
click at [978, 305] on button "Next" at bounding box center [979, 315] width 20 height 20
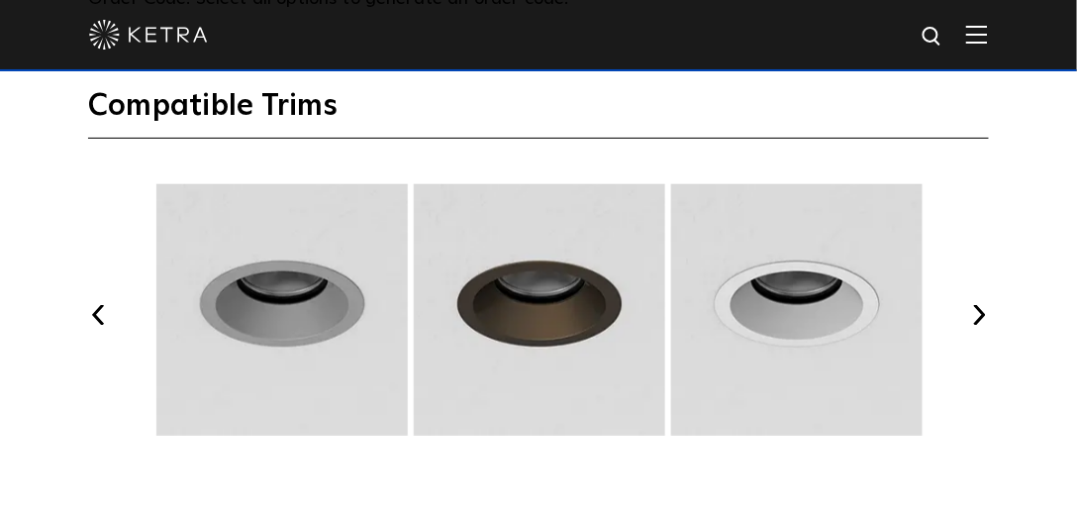
click at [978, 305] on button "Next" at bounding box center [979, 315] width 20 height 20
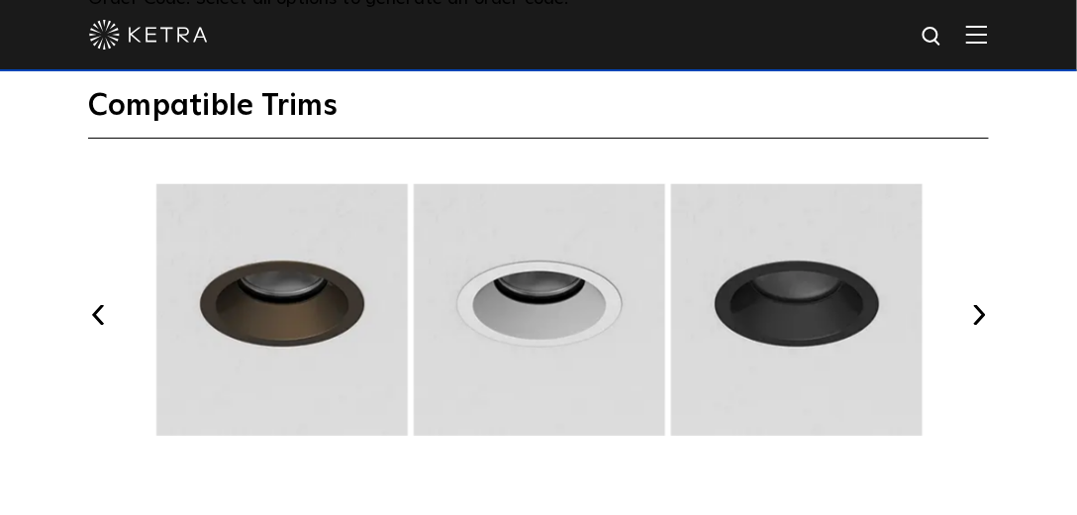
click at [978, 305] on button "Next" at bounding box center [979, 315] width 20 height 20
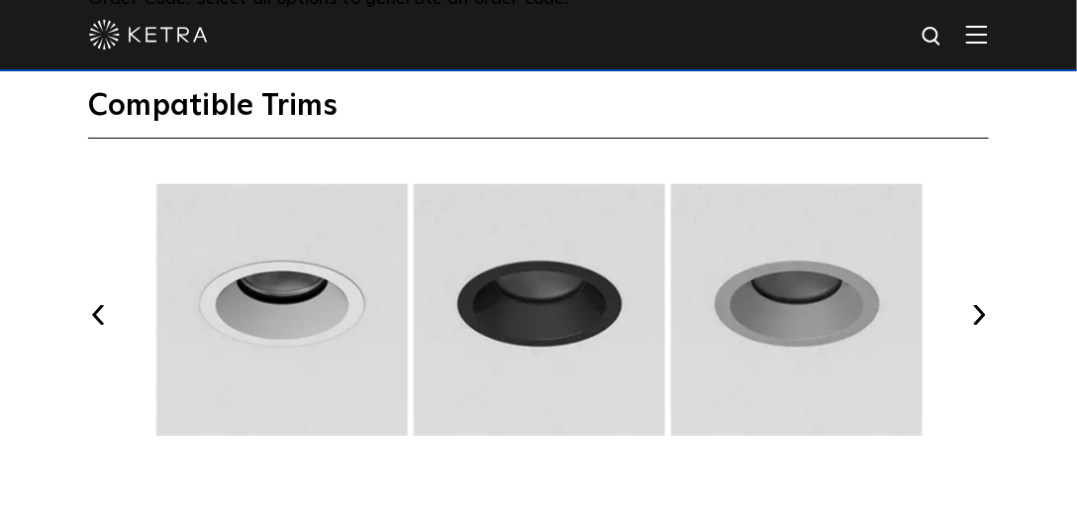
click at [978, 305] on button "Next" at bounding box center [979, 315] width 20 height 20
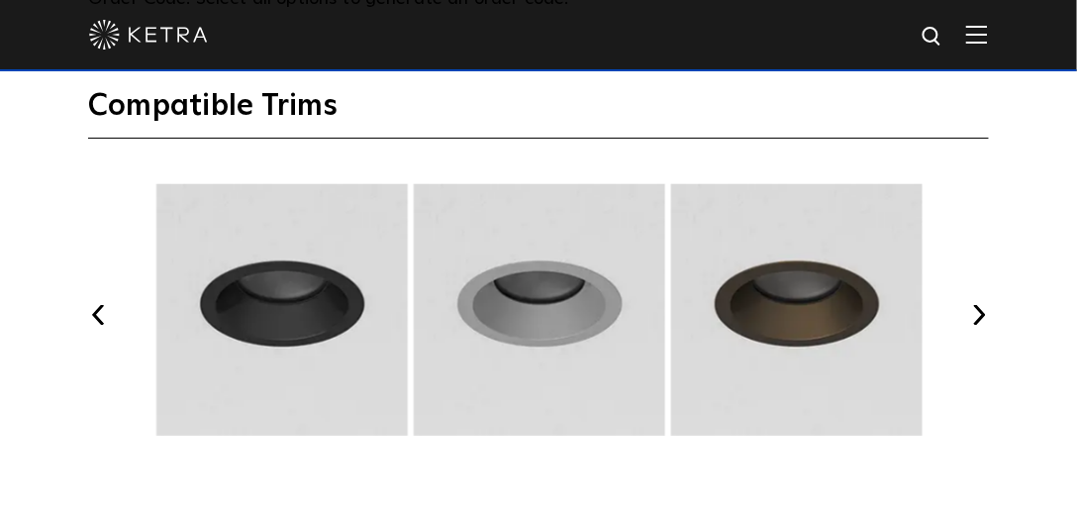
click at [978, 305] on button "Next" at bounding box center [979, 315] width 20 height 20
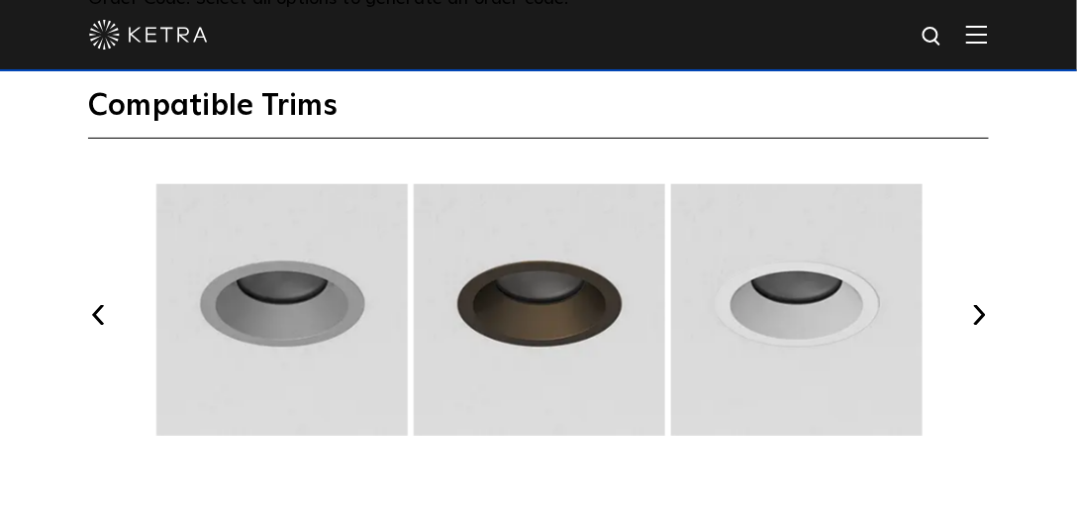
click at [978, 305] on button "Next" at bounding box center [979, 315] width 20 height 20
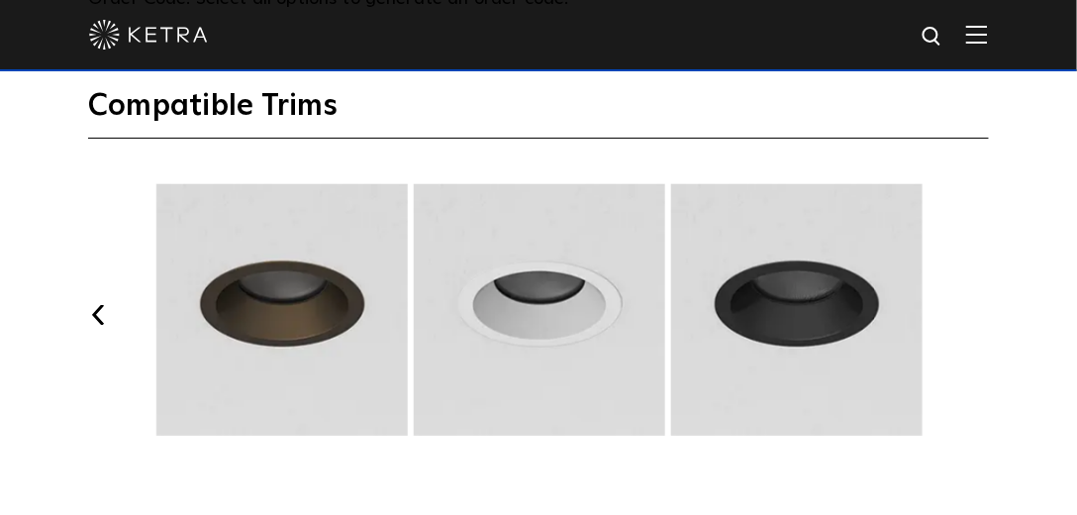
click at [977, 305] on button "Next" at bounding box center [979, 315] width 20 height 20
click at [976, 305] on button "Next" at bounding box center [979, 315] width 20 height 20
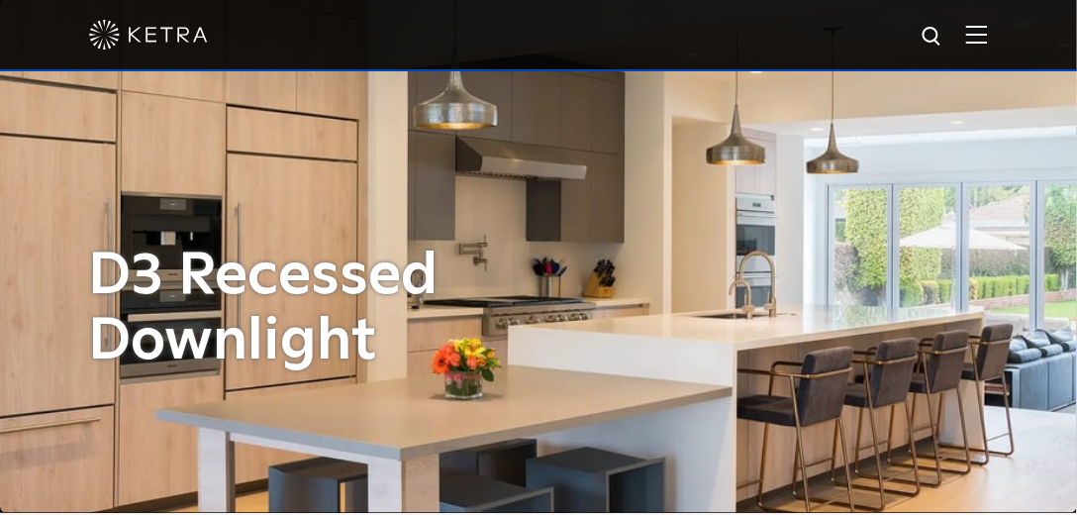
scroll to position [0, 0]
